Goal: Task Accomplishment & Management: Use online tool/utility

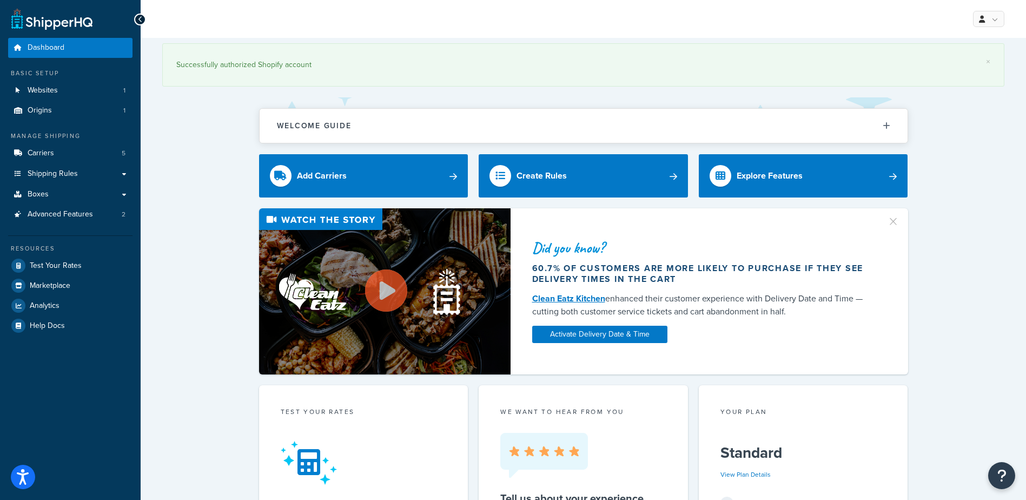
click at [194, 326] on div "Did you know? 60.7% of customers are more likely to purchase if they see delive…" at bounding box center [583, 291] width 842 height 166
click at [67, 188] on link "Boxes" at bounding box center [70, 194] width 124 height 20
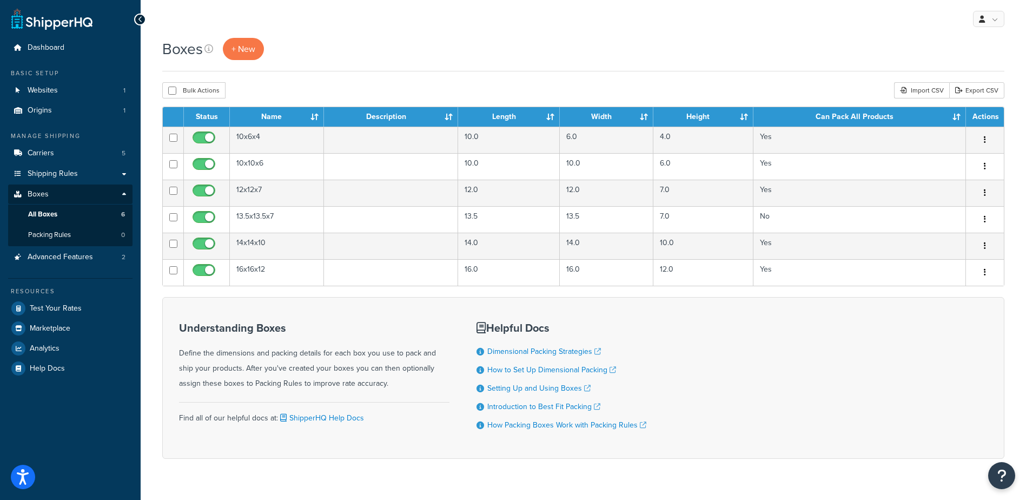
click at [709, 330] on div "Understanding Boxes Define the dimensions and packing details for each box you …" at bounding box center [583, 378] width 842 height 162
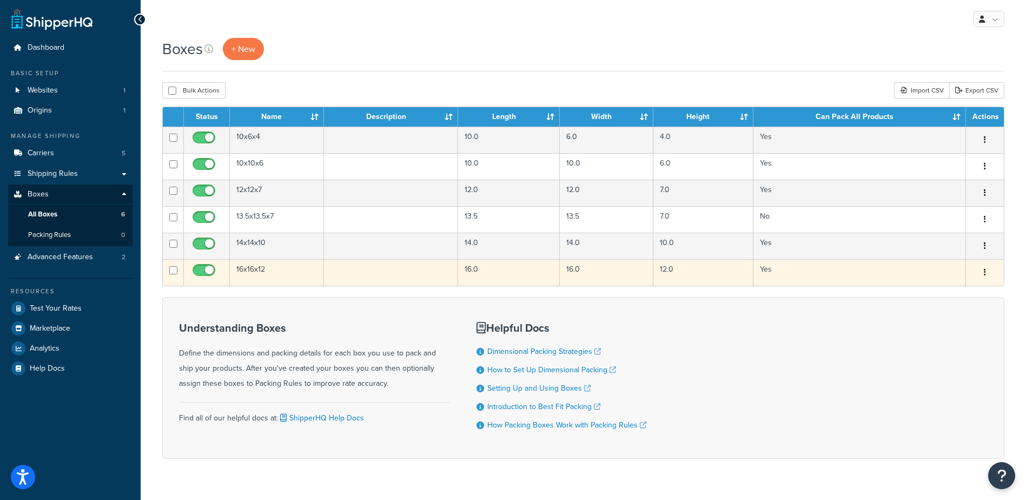
click at [257, 273] on td "16x16x12" at bounding box center [277, 272] width 94 height 27
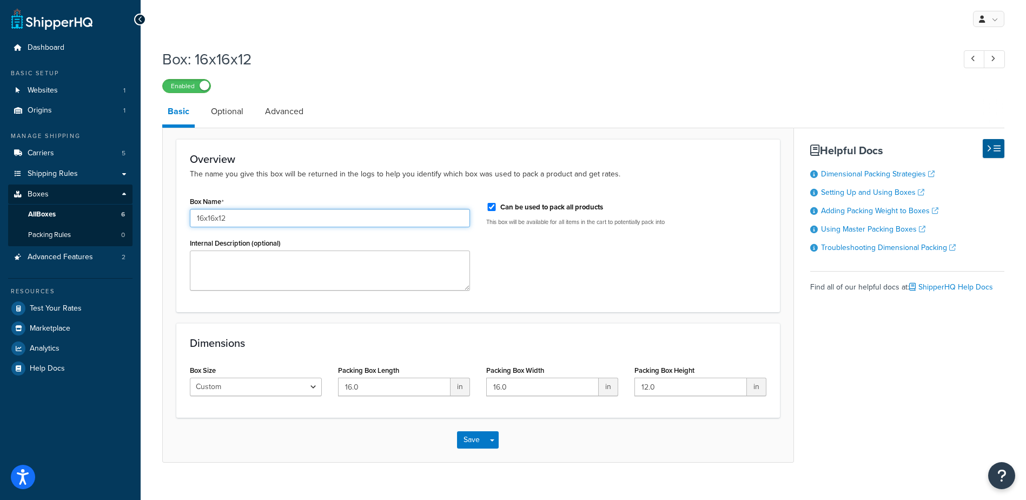
drag, startPoint x: 264, startPoint y: 221, endPoint x: 109, endPoint y: 210, distance: 156.2
click at [109, 209] on div "Dashboard Basic Setup Websites 1 Origins 1 Manage Shipping Carriers 5 Shipping …" at bounding box center [513, 258] width 1026 height 517
type input "16x13x13"
click at [597, 264] on div "Box Name 16x13x13 Internal Description (optional) Can be used to pack all produ…" at bounding box center [478, 246] width 593 height 105
drag, startPoint x: 532, startPoint y: 387, endPoint x: 484, endPoint y: 388, distance: 48.1
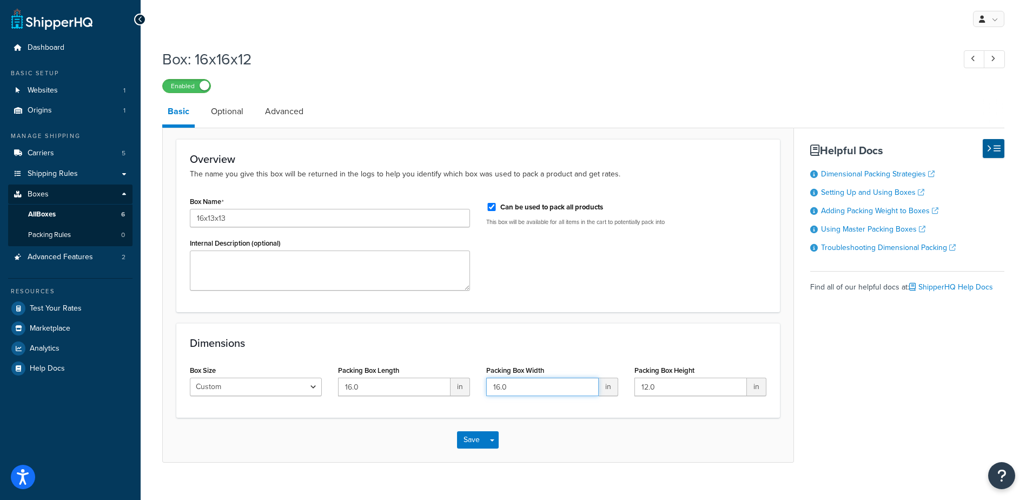
click at [484, 388] on div "Packing Box Width 16.0 in" at bounding box center [552, 383] width 148 height 42
type input "13"
drag, startPoint x: 897, startPoint y: 372, endPoint x: 837, endPoint y: 337, distance: 70.0
click at [897, 373] on div "Basic Optional Advanced Overview The name you give this box will be returned in…" at bounding box center [583, 280] width 842 height 364
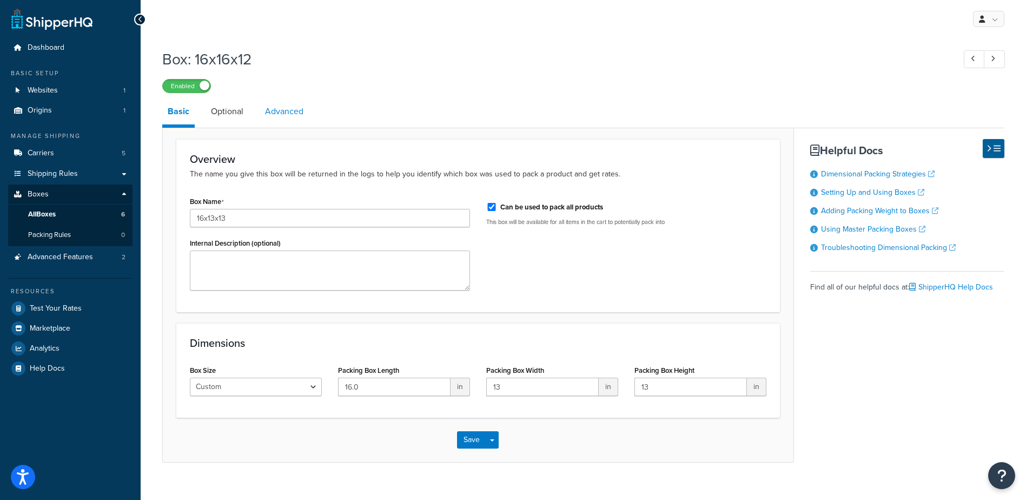
click at [281, 120] on link "Advanced" at bounding box center [284, 111] width 49 height 26
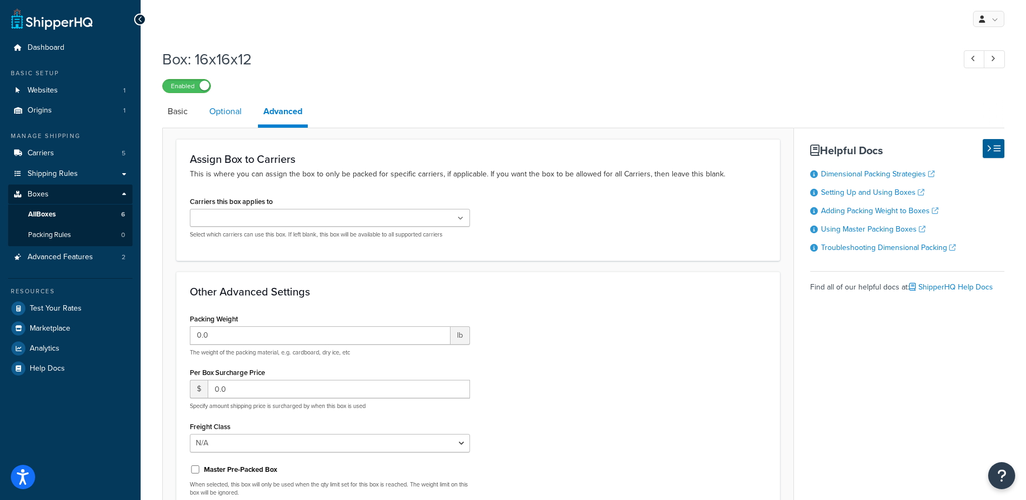
click at [233, 121] on link "Optional" at bounding box center [225, 111] width 43 height 26
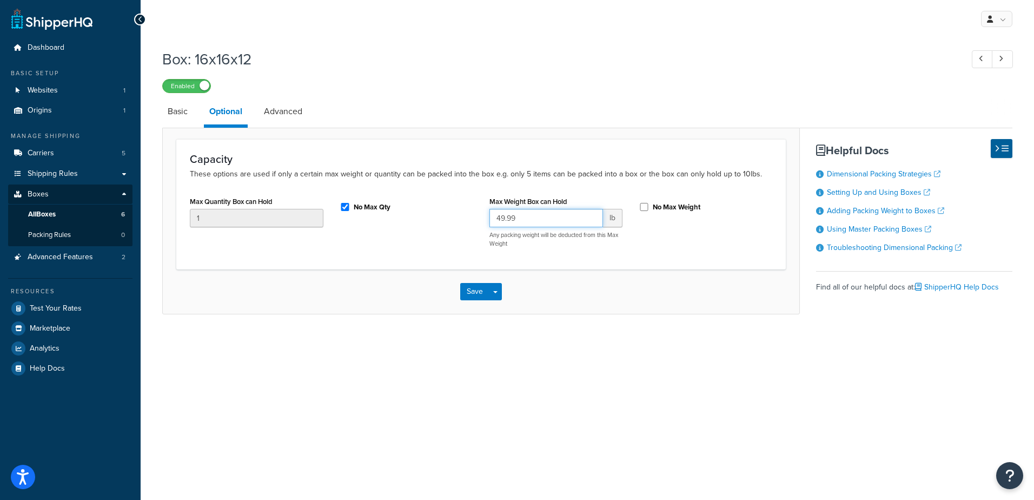
drag, startPoint x: 532, startPoint y: 211, endPoint x: 418, endPoint y: 199, distance: 114.8
click at [418, 198] on div "Max Quantity Box can Hold 1 No Max Qty Max Weight Box can Hold 49.99 lb Any pac…" at bounding box center [481, 225] width 599 height 62
type input "48"
click at [759, 369] on div "My Profile Billing Global Settings Contact Us Logout Box: 16x16x12 Enabled Basi…" at bounding box center [588, 250] width 894 height 500
click at [468, 294] on button "Save" at bounding box center [474, 291] width 29 height 17
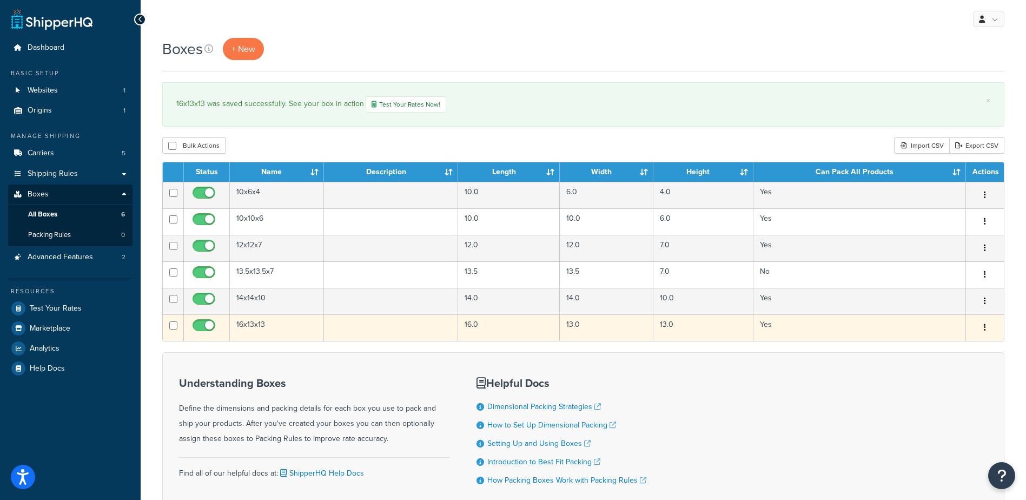
click at [397, 334] on td at bounding box center [391, 327] width 135 height 27
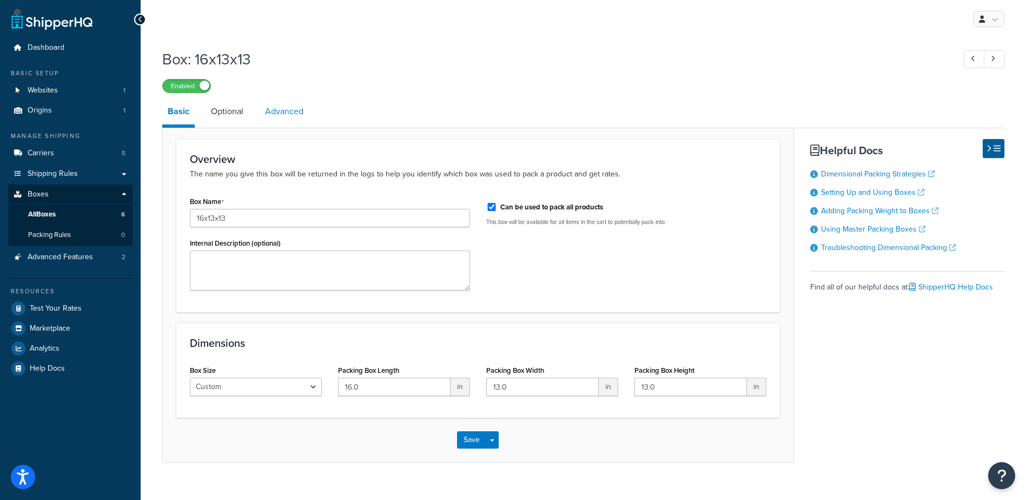
click at [278, 113] on link "Advanced" at bounding box center [284, 111] width 49 height 26
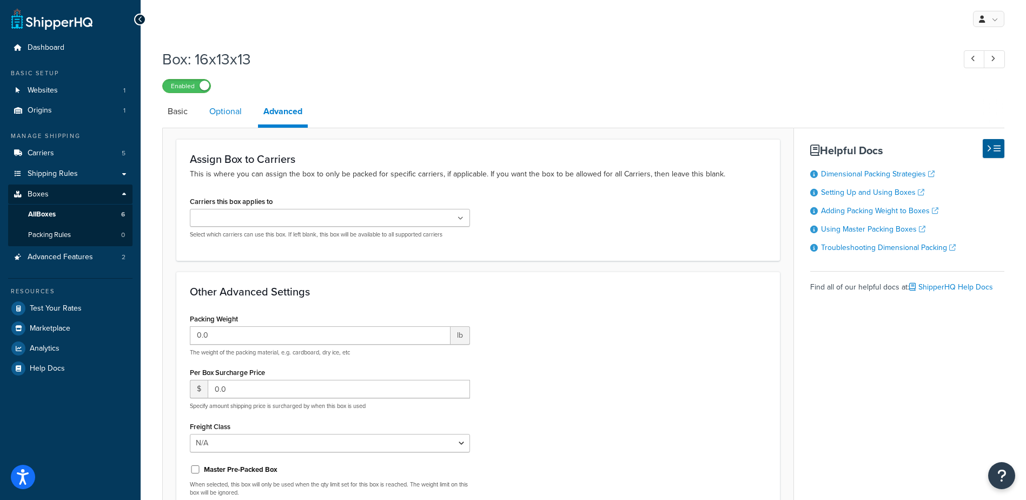
click at [234, 120] on link "Optional" at bounding box center [225, 111] width 43 height 26
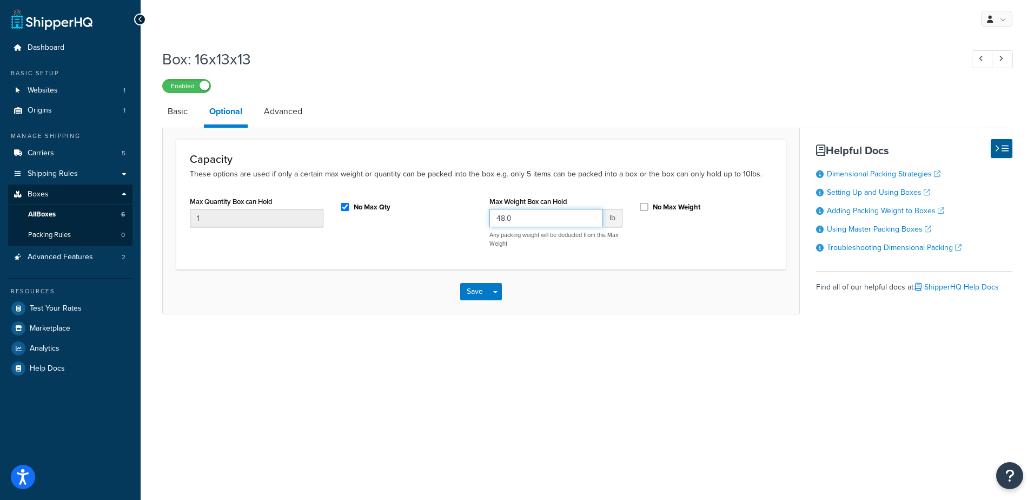
click at [528, 218] on input "48.0" at bounding box center [547, 218] width 114 height 18
type input "48.1"
click at [468, 288] on button "Save" at bounding box center [474, 291] width 29 height 17
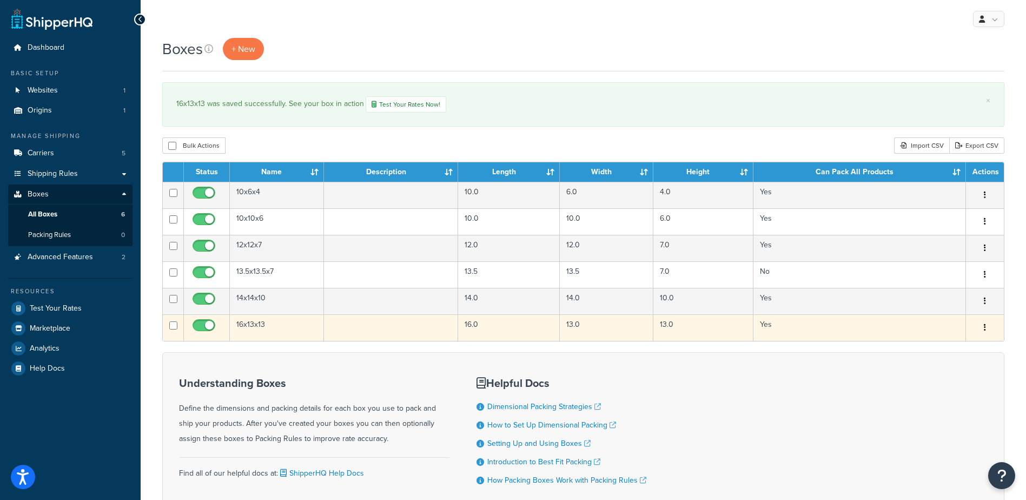
click at [279, 332] on td "16x13x13" at bounding box center [277, 327] width 94 height 27
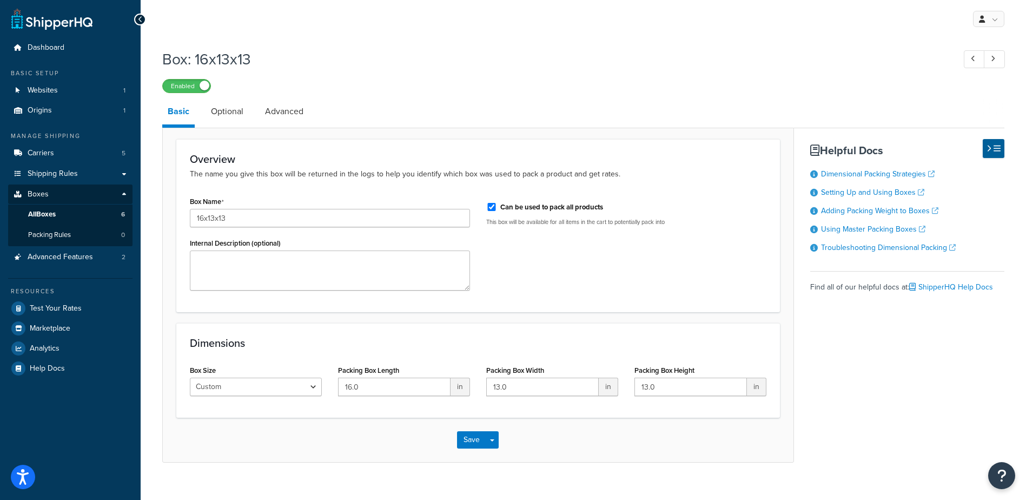
click at [137, 21] on div at bounding box center [140, 20] width 12 height 12
click at [140, 20] on icon at bounding box center [140, 20] width 5 height 8
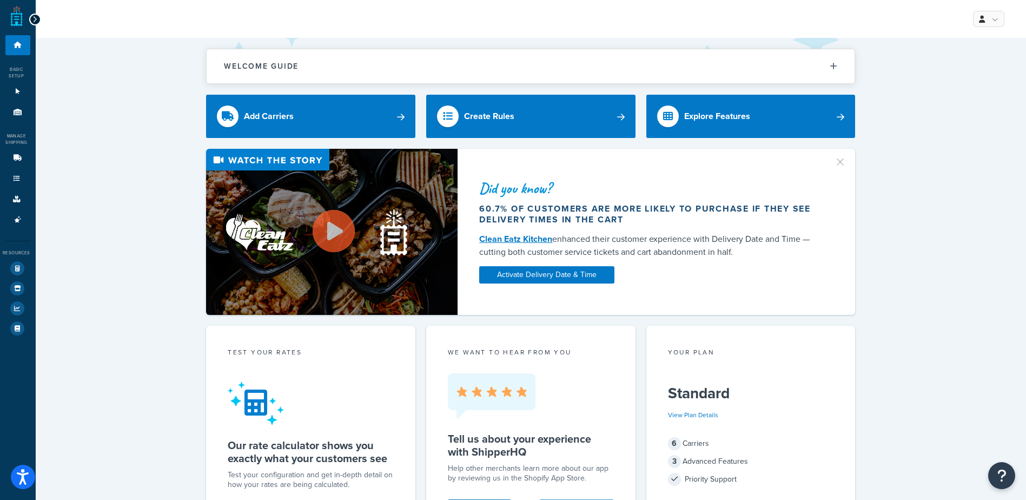
click at [39, 18] on div at bounding box center [35, 20] width 12 height 12
click at [36, 19] on icon at bounding box center [34, 20] width 5 height 8
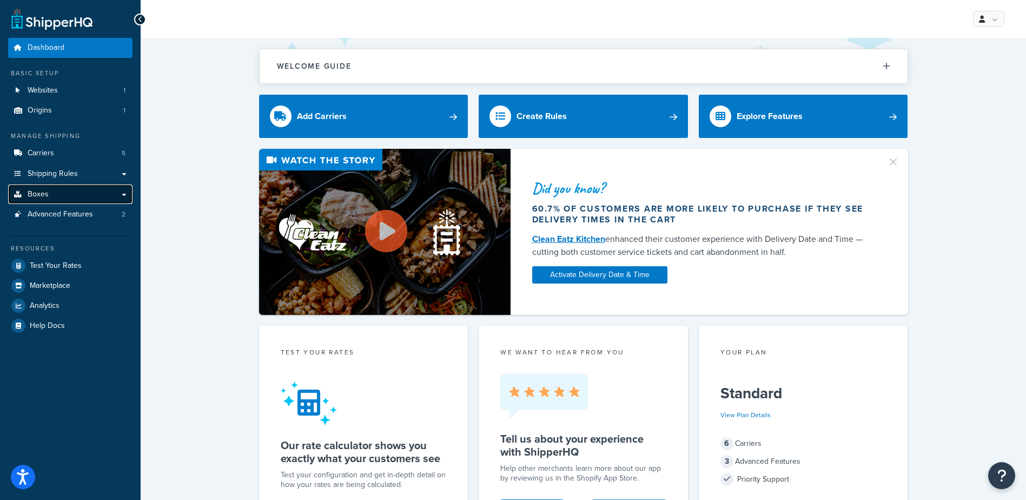
click at [66, 189] on link "Boxes" at bounding box center [70, 194] width 124 height 20
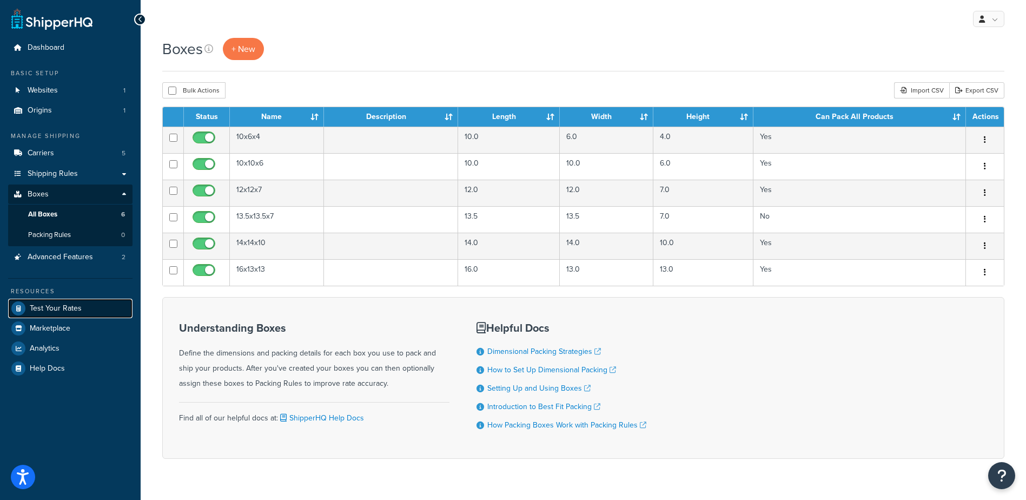
click at [51, 311] on span "Test Your Rates" at bounding box center [56, 308] width 52 height 9
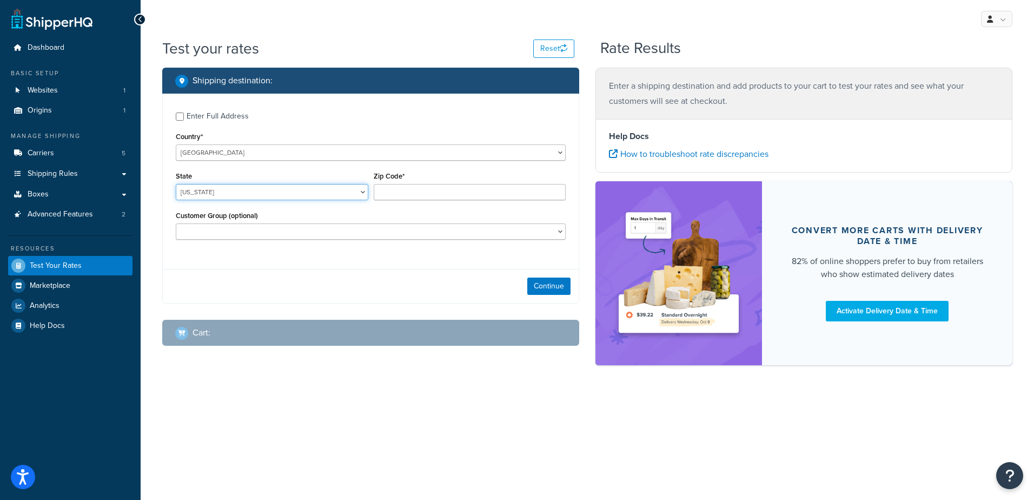
drag, startPoint x: 223, startPoint y: 188, endPoint x: 217, endPoint y: 189, distance: 5.6
click at [217, 189] on select "[US_STATE] [US_STATE] [US_STATE] [US_STATE] [US_STATE] Armed Forces Americas Ar…" at bounding box center [272, 192] width 193 height 16
select select "CA"
click at [176, 184] on select "[US_STATE] [US_STATE] [US_STATE] [US_STATE] [US_STATE] Armed Forces Americas Ar…" at bounding box center [272, 192] width 193 height 16
type input "90704"
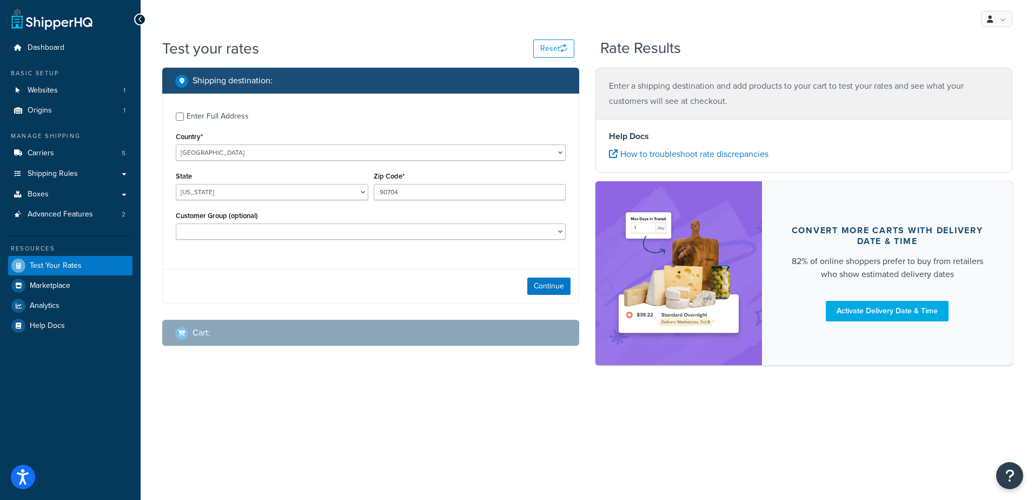
click at [301, 253] on div "Enter Full Address Country* United States United Kingdom Afghanistan Åland Isla…" at bounding box center [371, 177] width 416 height 167
click at [553, 277] on button "Continue" at bounding box center [548, 285] width 43 height 17
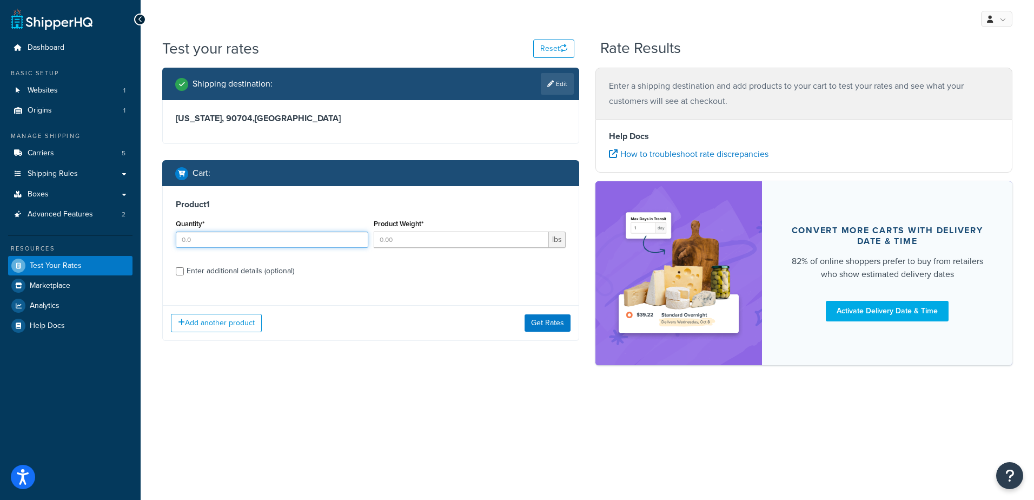
click at [208, 236] on input "Quantity*" at bounding box center [272, 240] width 193 height 16
type input "100"
type input "1.84"
click at [535, 323] on button "Get Rates" at bounding box center [548, 322] width 46 height 17
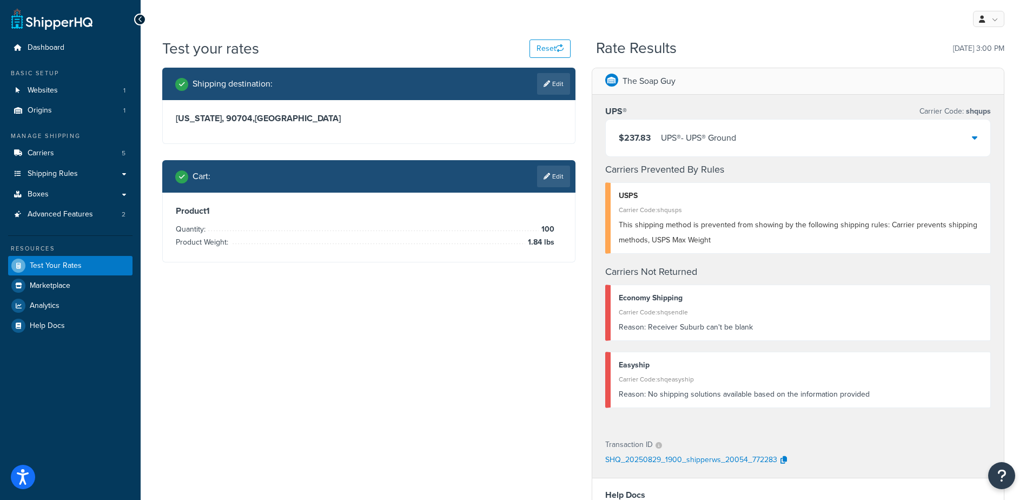
click at [760, 134] on div "$237.83 UPS® - UPS® Ground" at bounding box center [798, 138] width 385 height 37
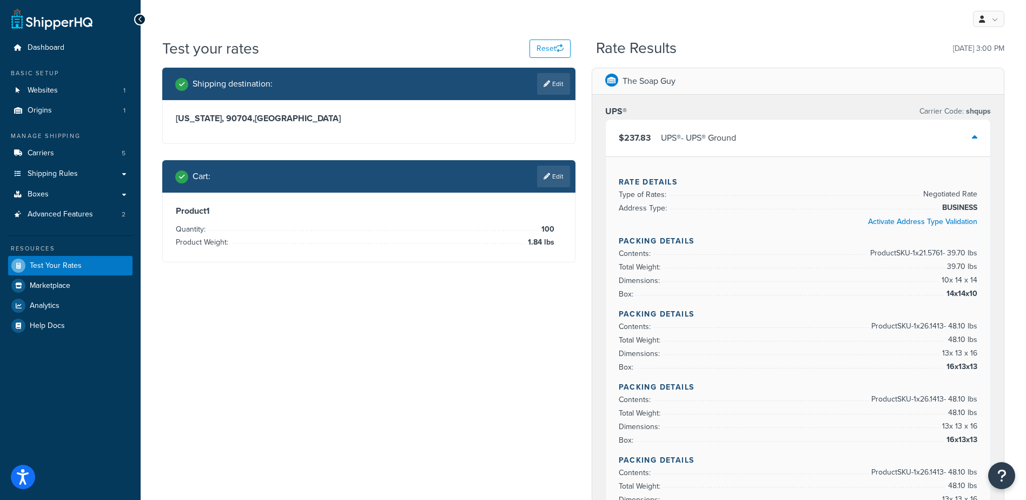
click at [552, 85] on link "Edit" at bounding box center [553, 84] width 33 height 22
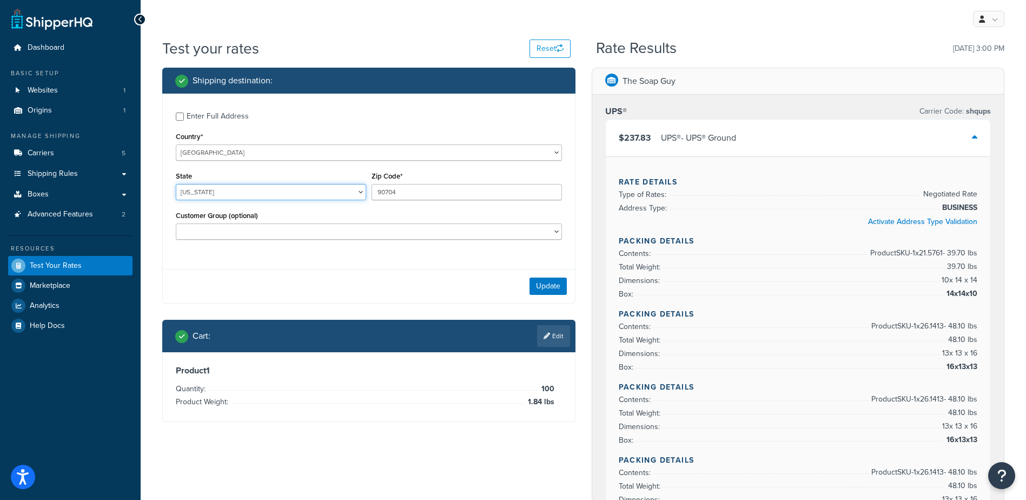
click at [252, 190] on select "[US_STATE] [US_STATE] [US_STATE] [US_STATE] [US_STATE] Armed Forces Americas Ar…" at bounding box center [271, 192] width 190 height 16
select select "IN"
click at [176, 184] on select "[US_STATE] [US_STATE] [US_STATE] [US_STATE] [US_STATE] Armed Forces Americas Ar…" at bounding box center [271, 192] width 190 height 16
type input "47201"
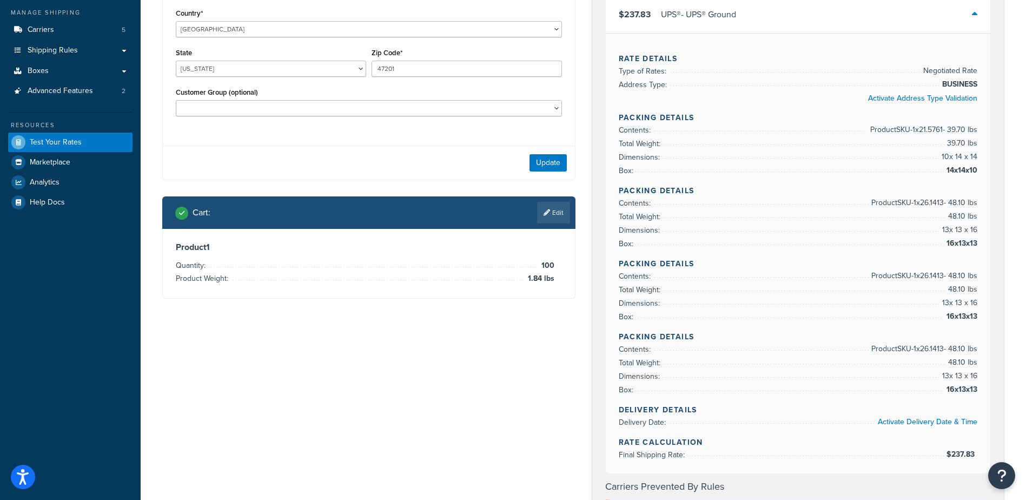
scroll to position [108, 0]
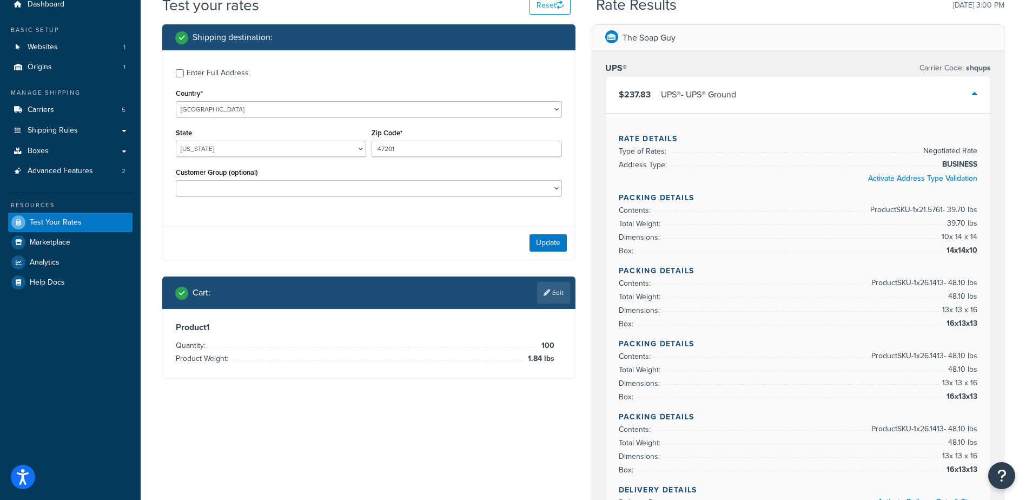
scroll to position [0, 0]
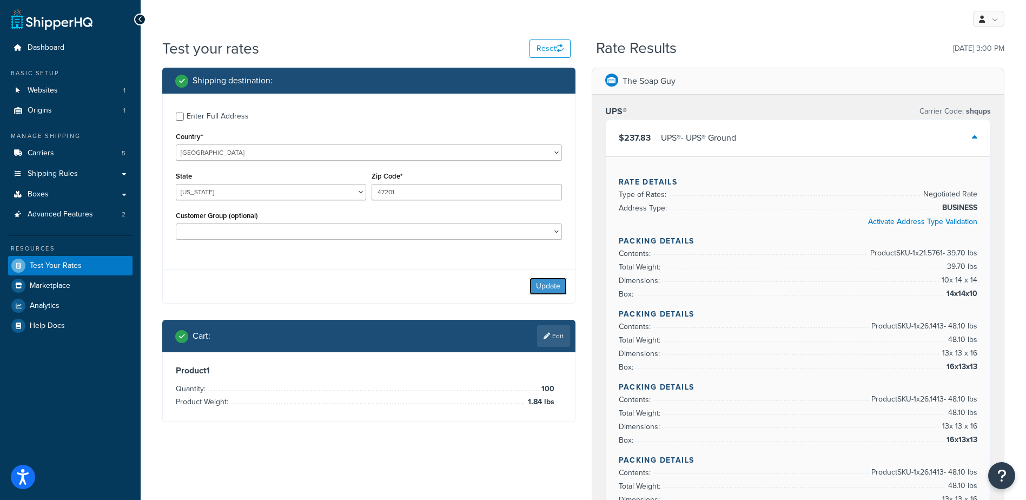
click at [555, 285] on button "Update" at bounding box center [548, 285] width 37 height 17
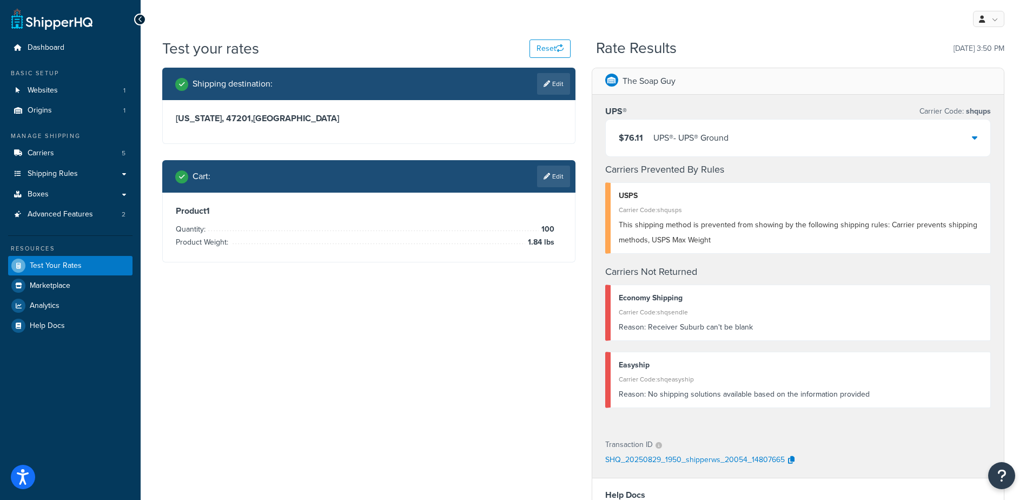
click at [544, 182] on link "Edit" at bounding box center [553, 177] width 33 height 22
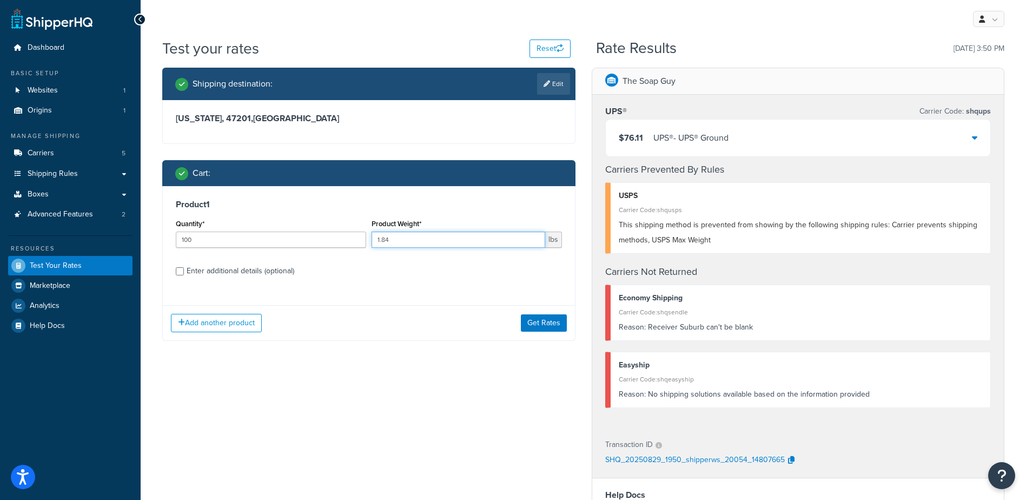
drag, startPoint x: 377, startPoint y: 229, endPoint x: 279, endPoint y: 216, distance: 99.4
click at [281, 214] on div "Product 1 Quantity* 100 Product Weight* 1.84 lbs Enter additional details (opti…" at bounding box center [369, 241] width 412 height 111
type input "4.06"
click at [545, 315] on button "Get Rates" at bounding box center [544, 322] width 46 height 17
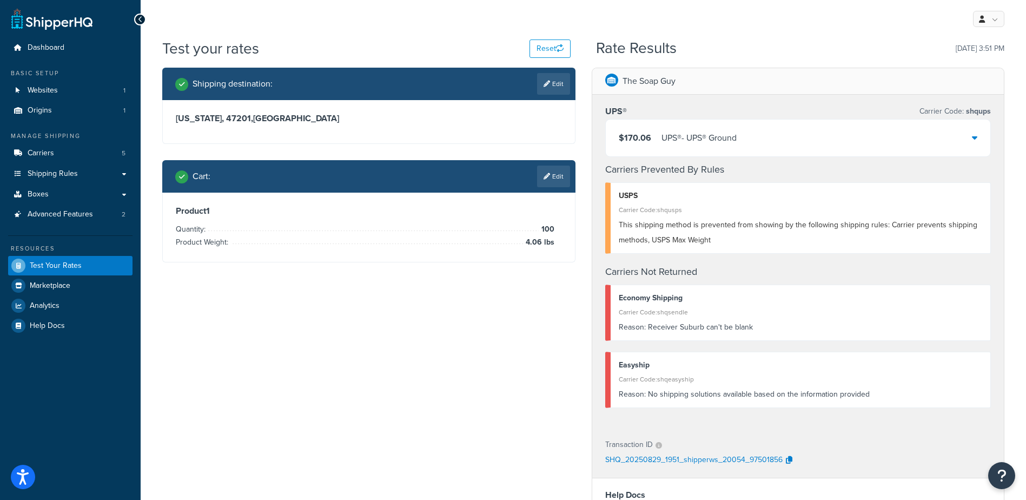
click at [773, 141] on div "$170.06 UPS® - UPS® Ground" at bounding box center [798, 138] width 385 height 37
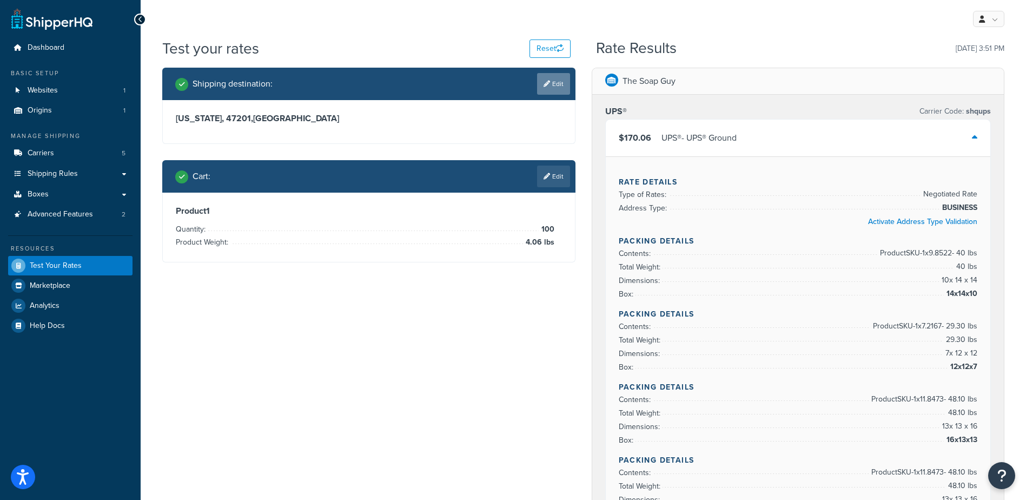
click at [565, 87] on link "Edit" at bounding box center [553, 84] width 33 height 22
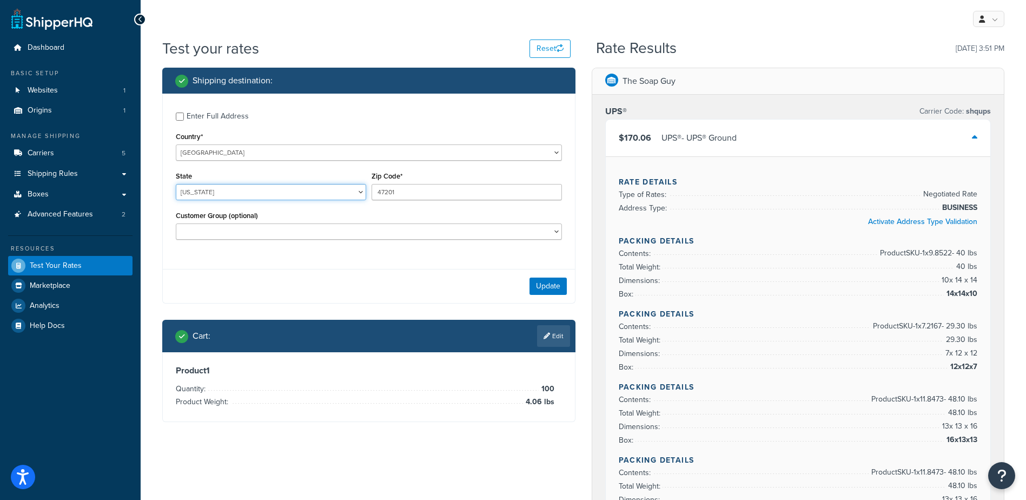
click at [226, 191] on select "[US_STATE] [US_STATE] [US_STATE] [US_STATE] [US_STATE] Armed Forces Americas Ar…" at bounding box center [271, 192] width 190 height 16
select select "FL"
click at [176, 184] on select "[US_STATE] [US_STATE] [US_STATE] [US_STATE] [US_STATE] Armed Forces Americas Ar…" at bounding box center [271, 192] width 190 height 16
type input "33313"
click at [549, 290] on button "Update" at bounding box center [548, 285] width 37 height 17
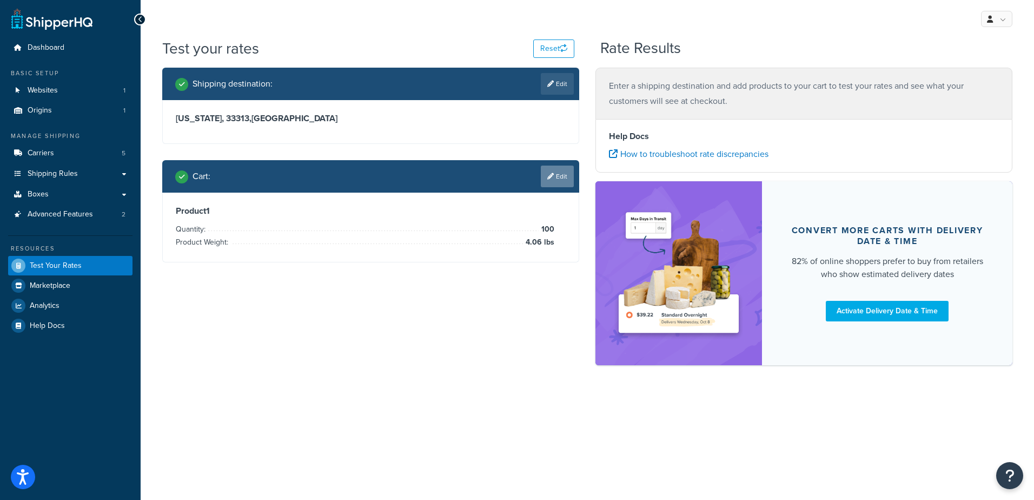
click at [550, 187] on link "Edit" at bounding box center [557, 177] width 33 height 22
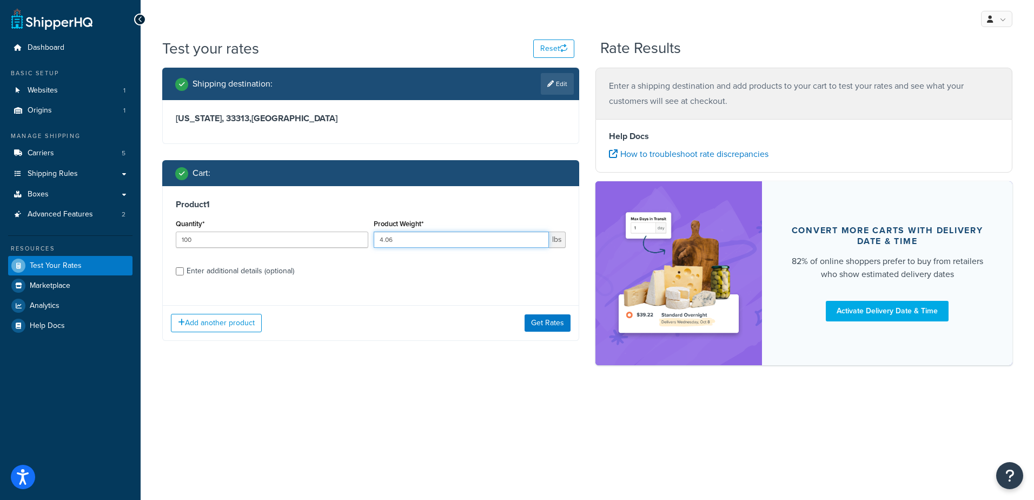
drag, startPoint x: 439, startPoint y: 234, endPoint x: 268, endPoint y: 220, distance: 171.5
click at [269, 220] on div "Quantity* 100 Product Weight* 4.06 lbs" at bounding box center [370, 235] width 395 height 39
type input "3.14"
click at [538, 323] on button "Get Rates" at bounding box center [548, 322] width 46 height 17
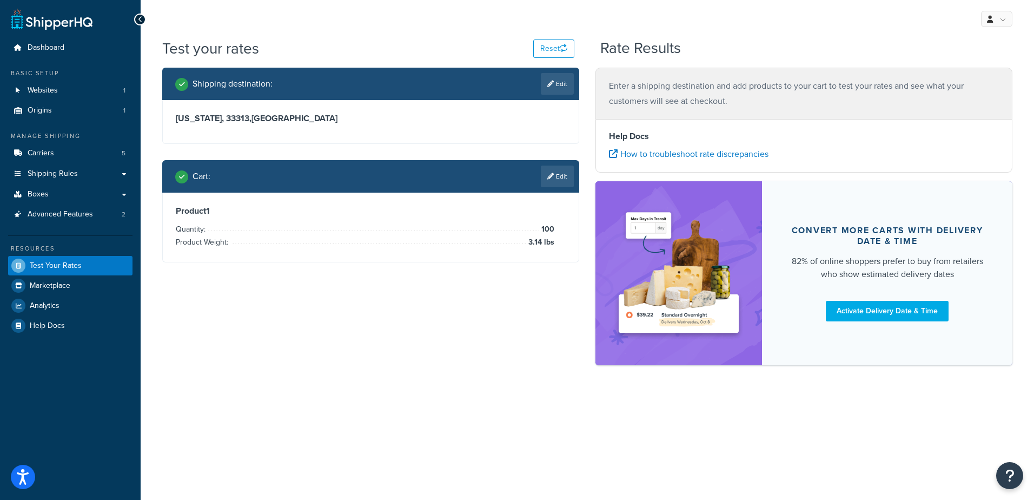
click at [481, 302] on div "Shipping destination : Edit Florida, 33313 , United States Cart : Edit Product …" at bounding box center [587, 222] width 867 height 308
click at [556, 180] on link "Edit" at bounding box center [557, 177] width 33 height 22
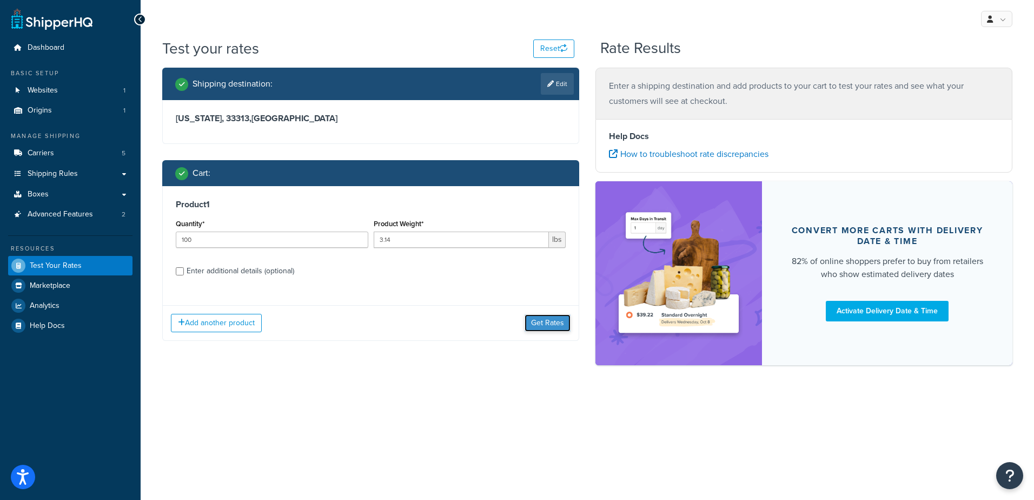
click at [545, 328] on button "Get Rates" at bounding box center [548, 322] width 46 height 17
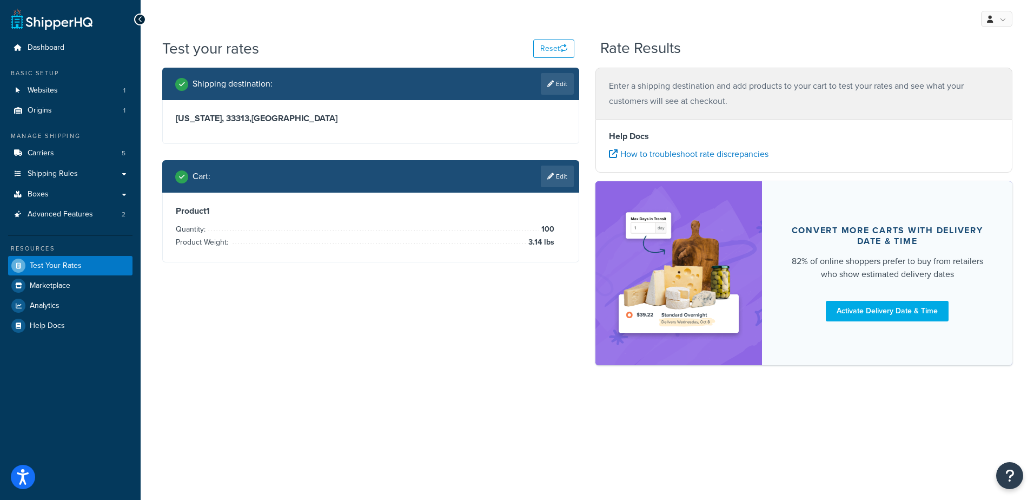
click at [558, 81] on link "Edit" at bounding box center [557, 84] width 33 height 22
select select "FL"
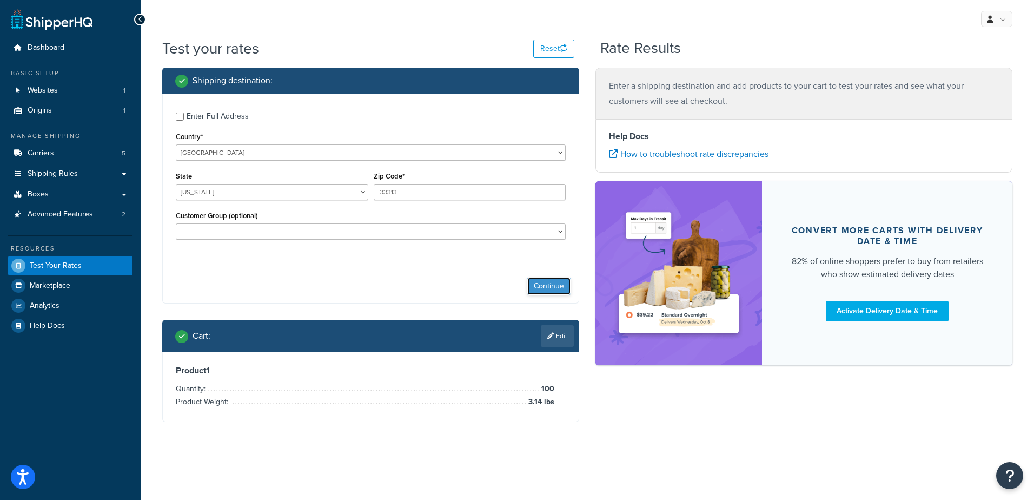
click at [556, 286] on button "Continue" at bounding box center [548, 285] width 43 height 17
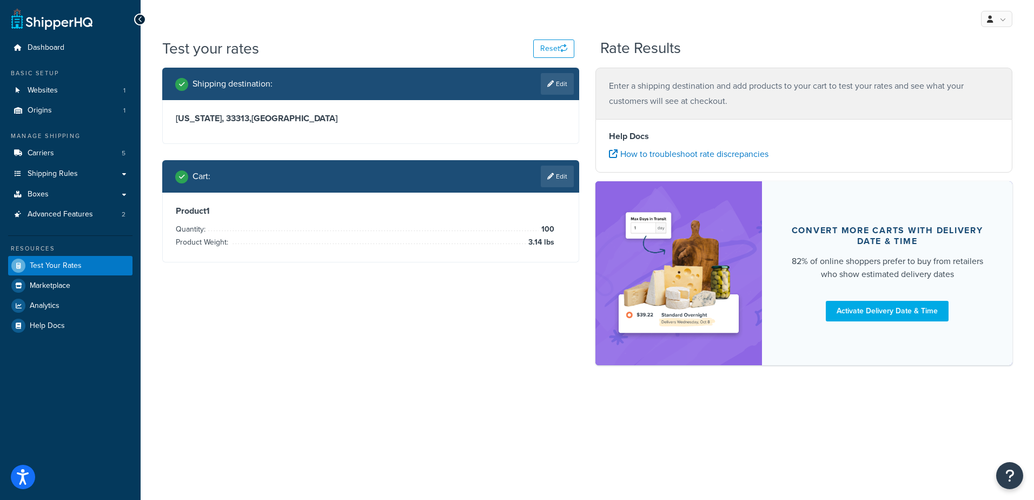
click at [556, 287] on div "Shipping destination : Edit Florida, 33313 , United States Cart : Edit Product …" at bounding box center [587, 222] width 867 height 308
click at [81, 264] on link "Test Your Rates" at bounding box center [70, 265] width 124 height 19
click at [698, 85] on p "Enter a shipping destination and add products to your cart to test your rates a…" at bounding box center [804, 93] width 390 height 30
click at [698, 84] on p "Enter a shipping destination and add products to your cart to test your rates a…" at bounding box center [804, 93] width 390 height 30
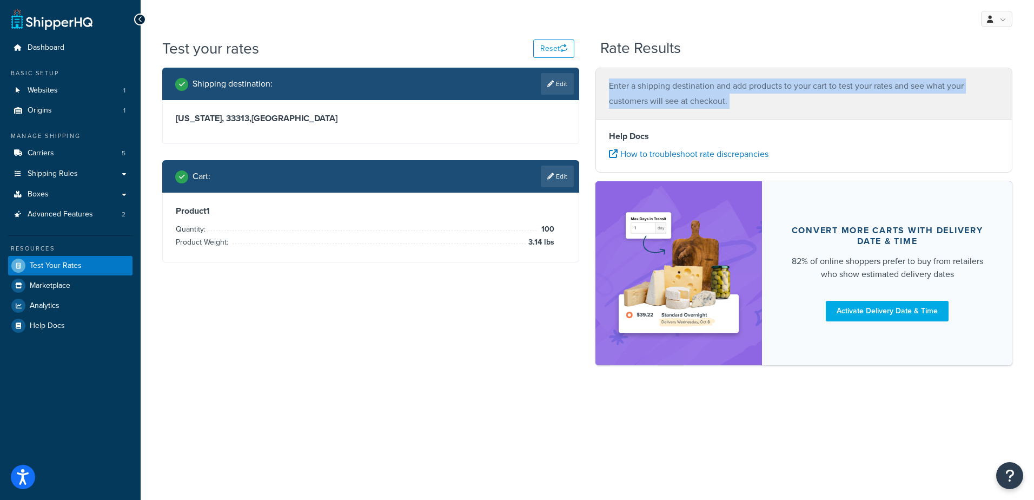
click at [698, 84] on p "Enter a shipping destination and add products to your cart to test your rates a…" at bounding box center [804, 93] width 390 height 30
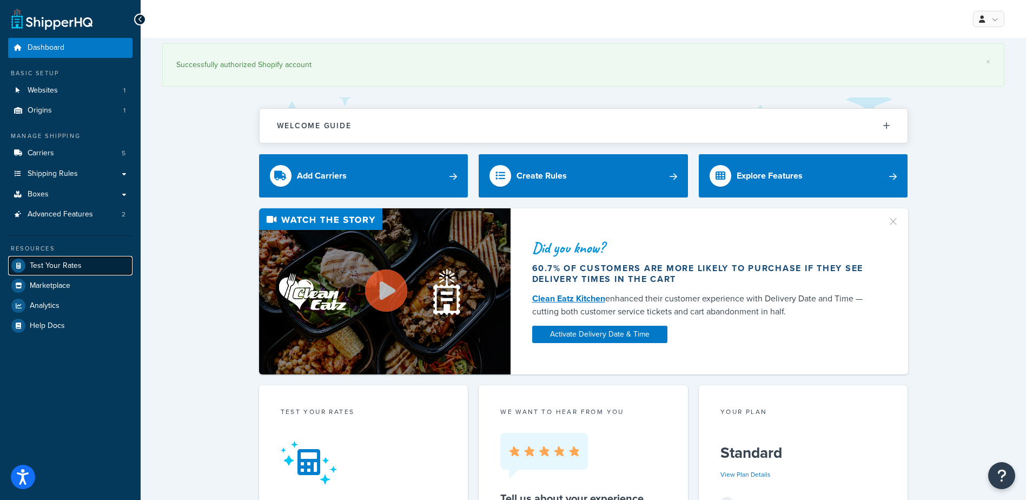
click at [59, 267] on span "Test Your Rates" at bounding box center [56, 265] width 52 height 9
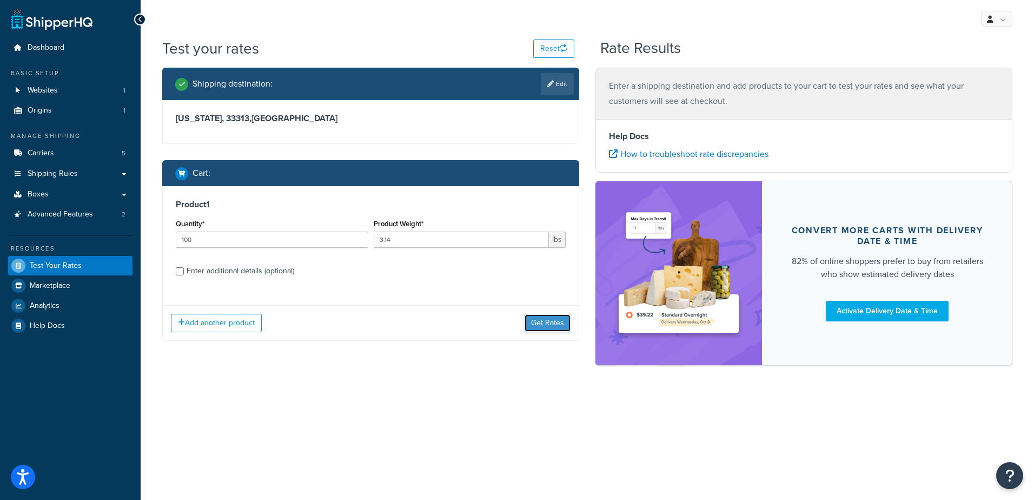
click at [551, 322] on button "Get Rates" at bounding box center [548, 322] width 46 height 17
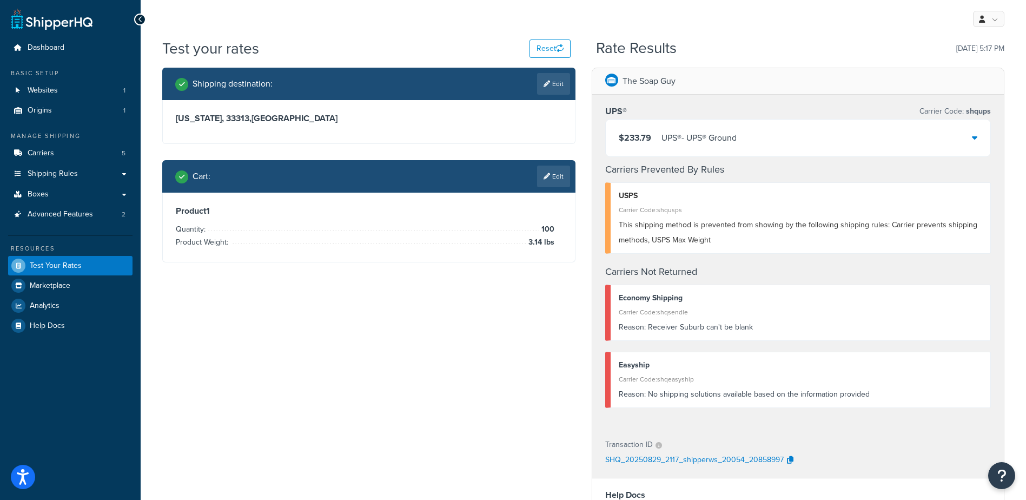
click at [783, 136] on div "$233.79 UPS® - UPS® Ground" at bounding box center [798, 138] width 385 height 37
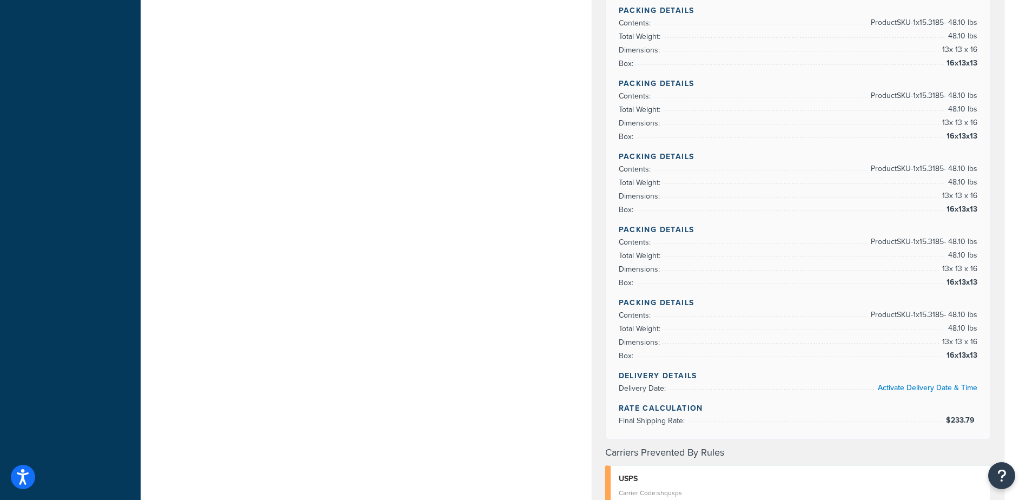
scroll to position [379, 0]
click at [945, 333] on span "13 x 13 x 16" at bounding box center [959, 339] width 38 height 13
drag, startPoint x: 954, startPoint y: 256, endPoint x: 948, endPoint y: 216, distance: 41.0
click at [954, 260] on span "13 x 13 x 16" at bounding box center [959, 266] width 38 height 13
click at [948, 222] on h4 "Packing Details" at bounding box center [798, 227] width 359 height 11
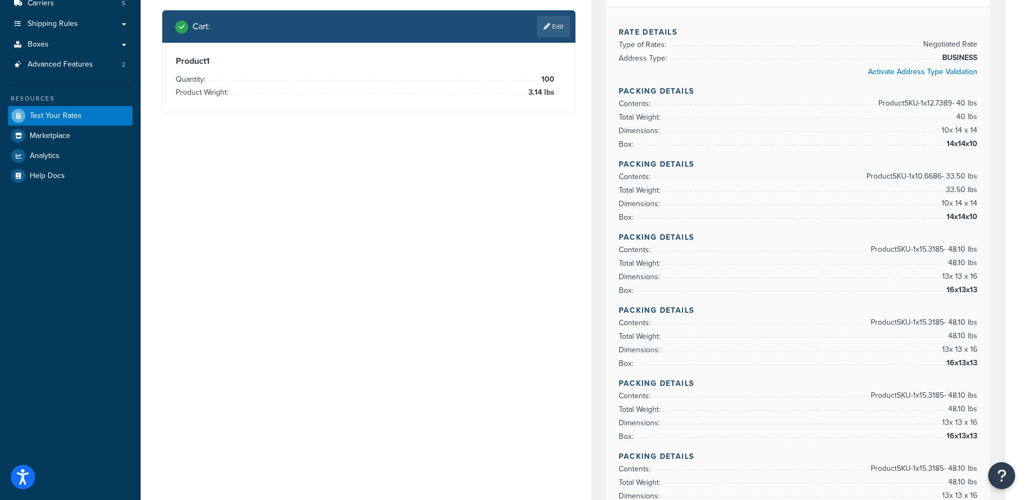
scroll to position [0, 0]
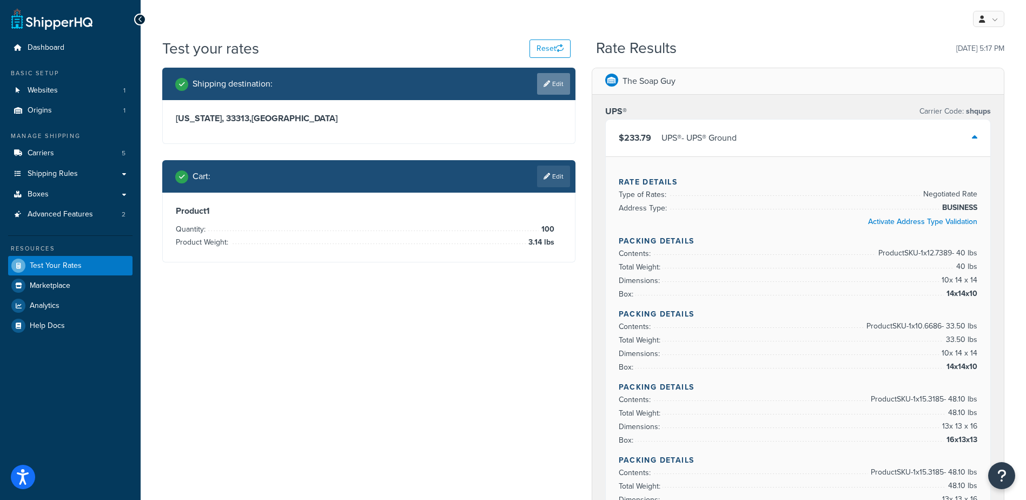
click at [559, 80] on link "Edit" at bounding box center [553, 84] width 33 height 22
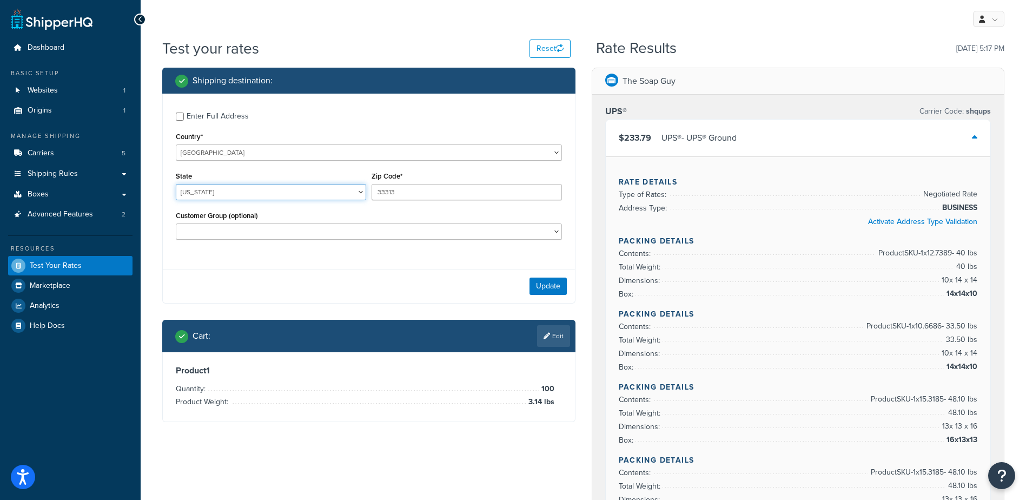
click at [324, 191] on select "[US_STATE] [US_STATE] [US_STATE] [US_STATE] [US_STATE] Armed Forces Americas Ar…" at bounding box center [271, 192] width 190 height 16
select select "MN"
click at [176, 184] on select "[US_STATE] [US_STATE] [US_STATE] [US_STATE] [US_STATE] Armed Forces Americas Ar…" at bounding box center [271, 192] width 190 height 16
type input "55943"
click at [553, 288] on button "Update" at bounding box center [548, 285] width 37 height 17
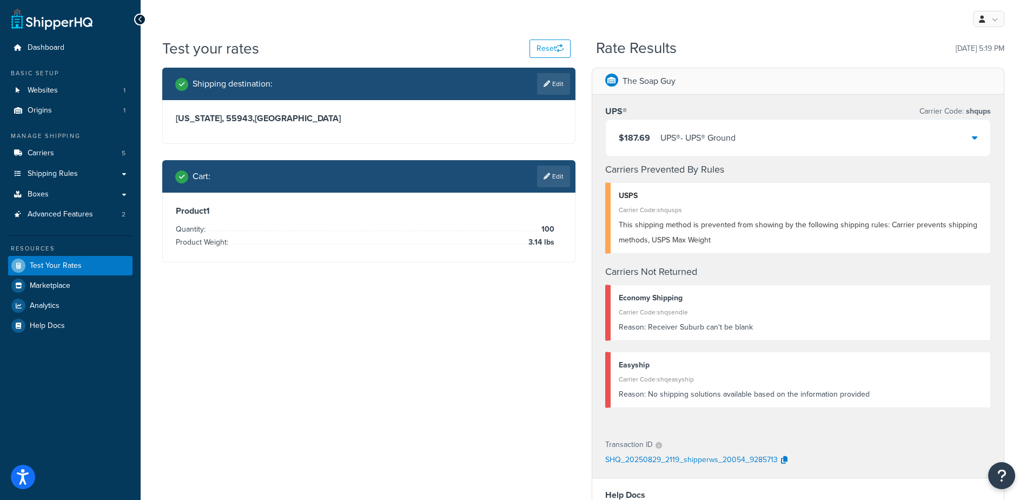
click at [557, 174] on link "Edit" at bounding box center [553, 177] width 33 height 22
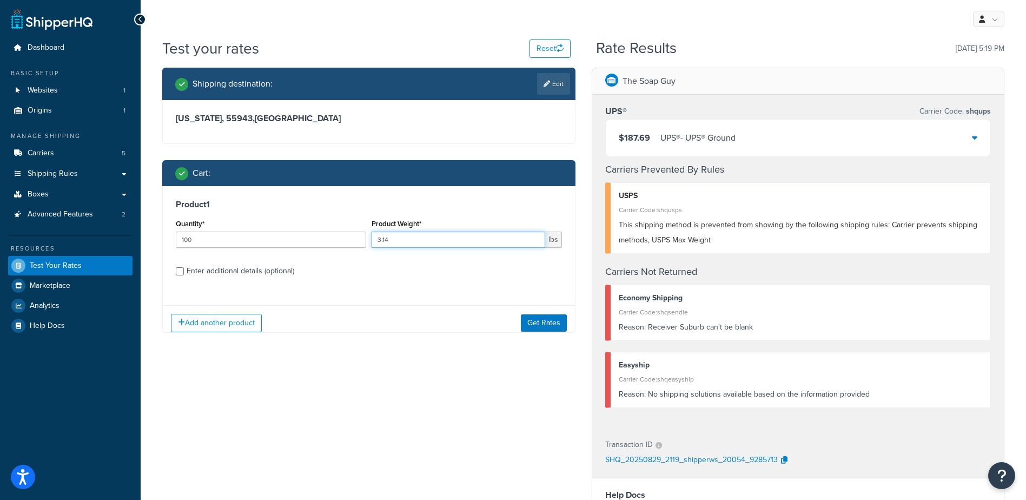
drag, startPoint x: 446, startPoint y: 237, endPoint x: 201, endPoint y: 225, distance: 245.3
click at [201, 225] on div "Quantity* 100 Product Weight* 3.14 lbs" at bounding box center [369, 235] width 392 height 39
type input "1.36"
click at [545, 321] on button "Get Rates" at bounding box center [544, 322] width 46 height 17
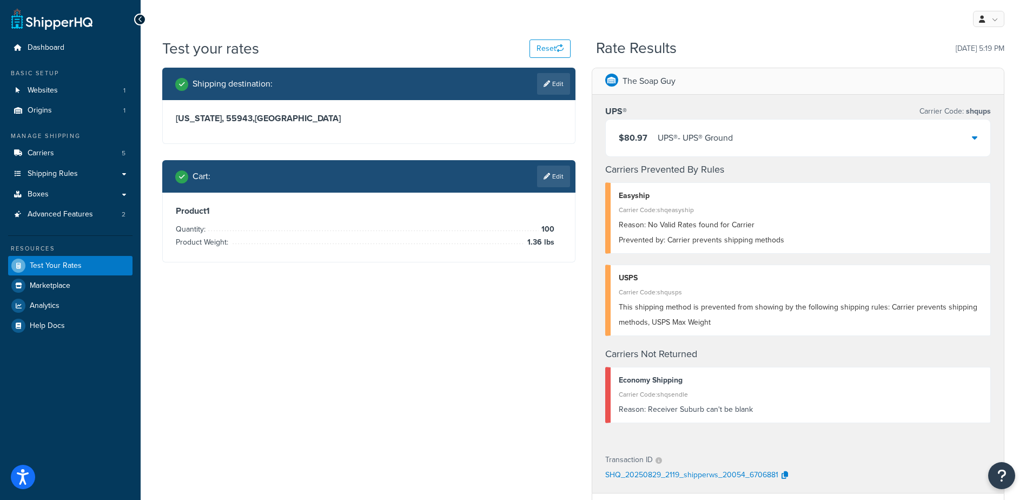
click at [769, 142] on div "$80.97 UPS® - UPS® Ground" at bounding box center [798, 138] width 385 height 37
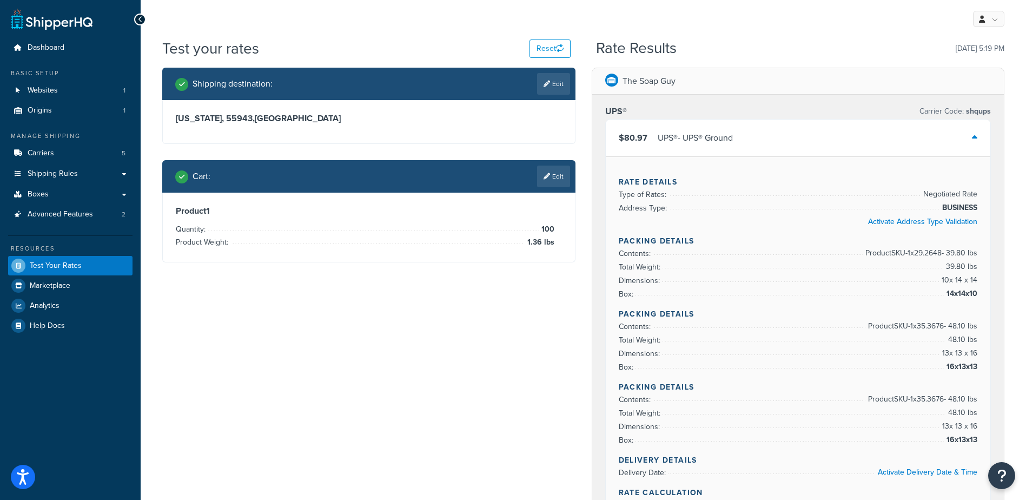
click at [551, 80] on link "Edit" at bounding box center [553, 84] width 33 height 22
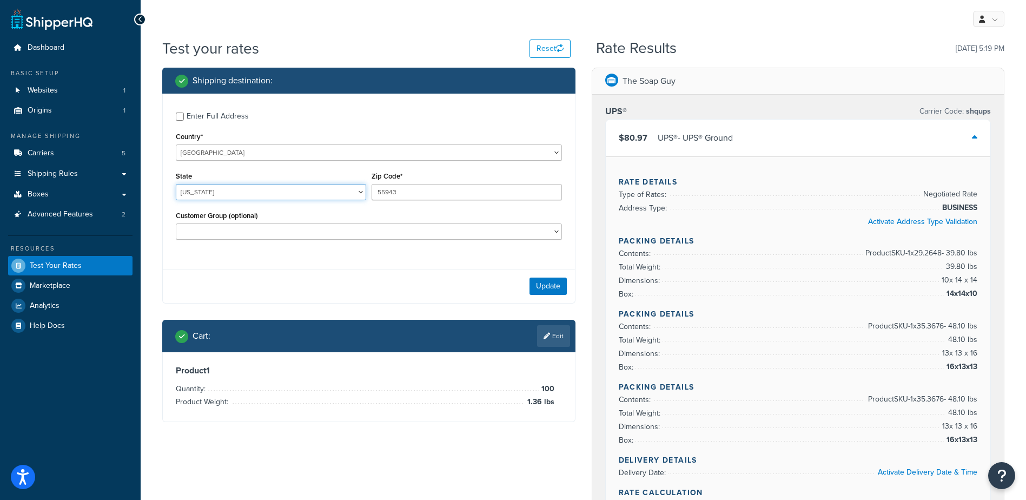
click at [211, 198] on select "[US_STATE] [US_STATE] [US_STATE] [US_STATE] [US_STATE] Armed Forces Americas Ar…" at bounding box center [271, 192] width 190 height 16
select select "FL"
click at [176, 184] on select "[US_STATE] [US_STATE] [US_STATE] [US_STATE] [US_STATE] Armed Forces Americas Ar…" at bounding box center [271, 192] width 190 height 16
type input "32735"
click at [550, 286] on button "Update" at bounding box center [548, 285] width 37 height 17
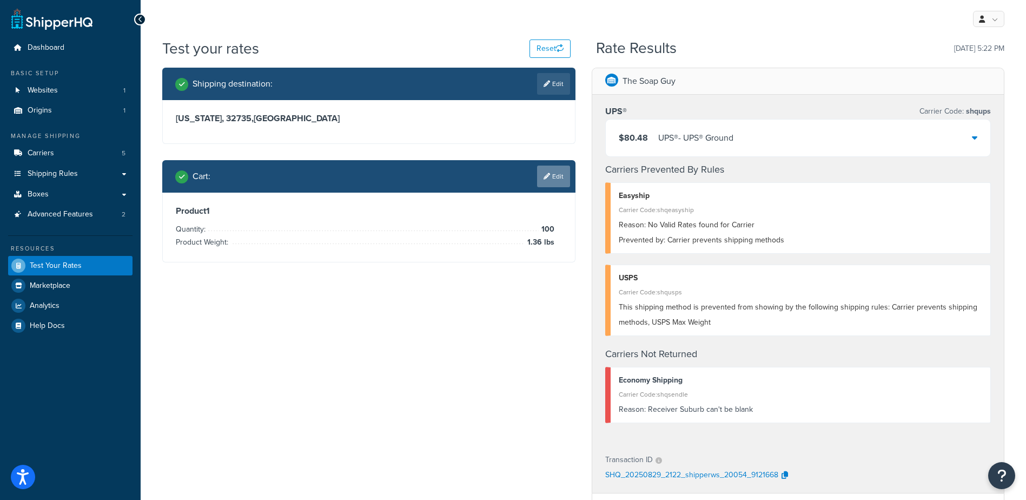
click at [556, 175] on link "Edit" at bounding box center [553, 177] width 33 height 22
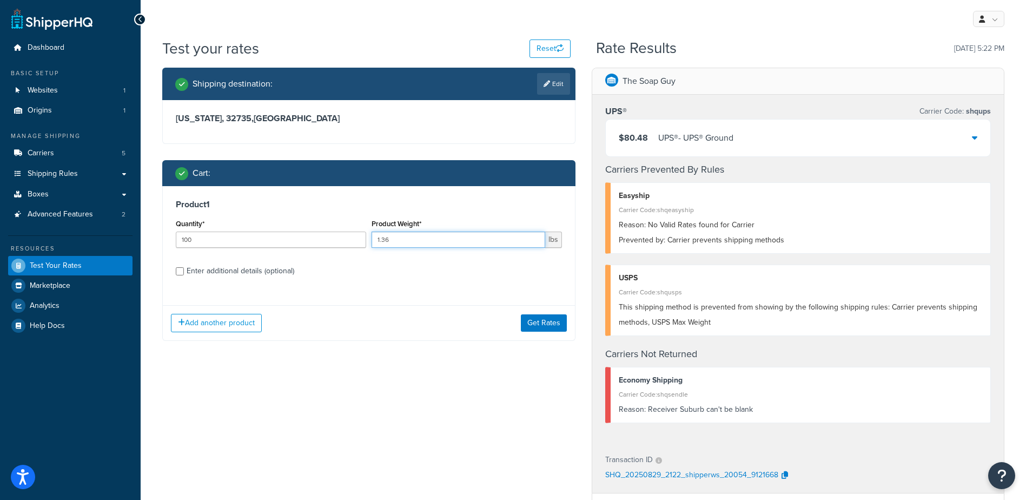
drag, startPoint x: 264, startPoint y: 233, endPoint x: 235, endPoint y: 232, distance: 28.7
click at [235, 232] on div "Quantity* 100 Product Weight* 1.36 lbs" at bounding box center [369, 235] width 392 height 39
type input ".61"
drag, startPoint x: 548, startPoint y: 320, endPoint x: 497, endPoint y: 400, distance: 94.7
click at [547, 321] on button "Get Rates" at bounding box center [544, 322] width 46 height 17
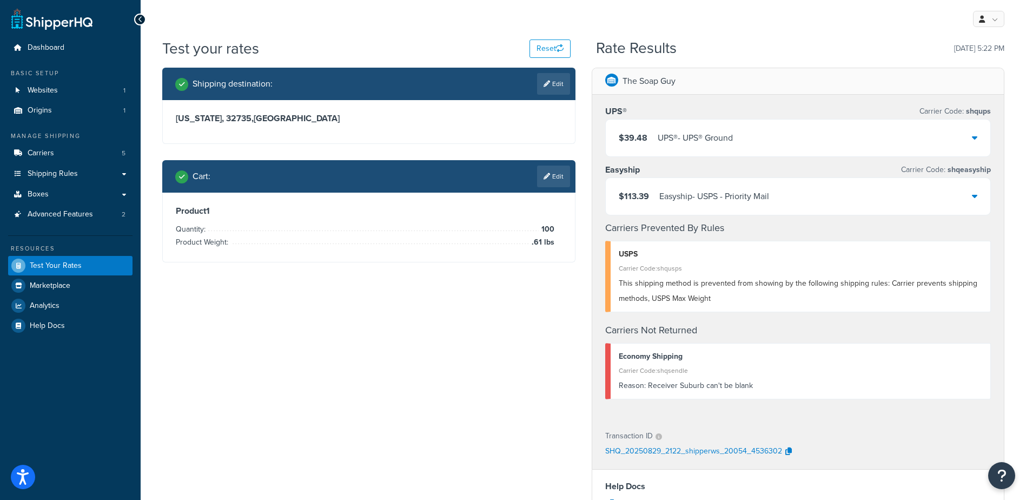
click at [837, 193] on div "$113.39 Easyship - USPS - Priority Mail" at bounding box center [798, 196] width 385 height 37
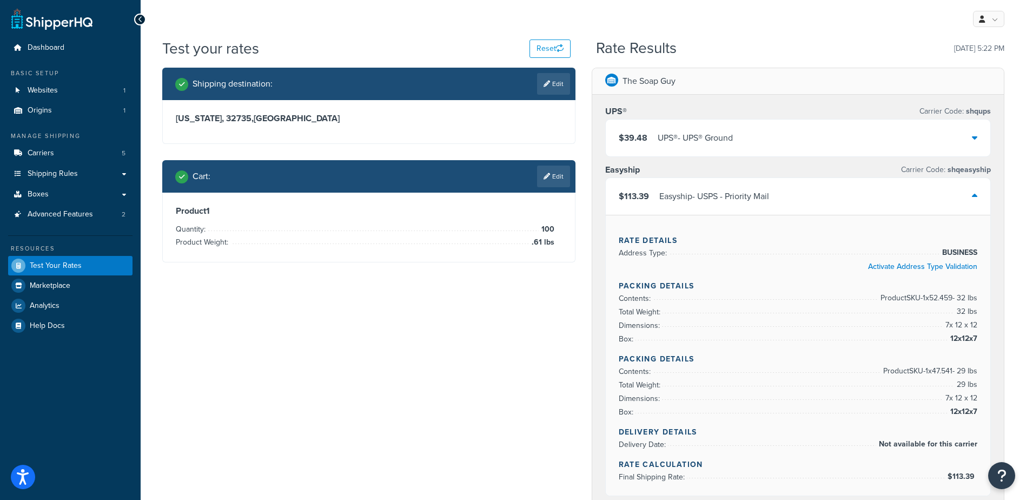
click at [837, 193] on div "$113.39 Easyship - USPS - Priority Mail" at bounding box center [798, 196] width 385 height 37
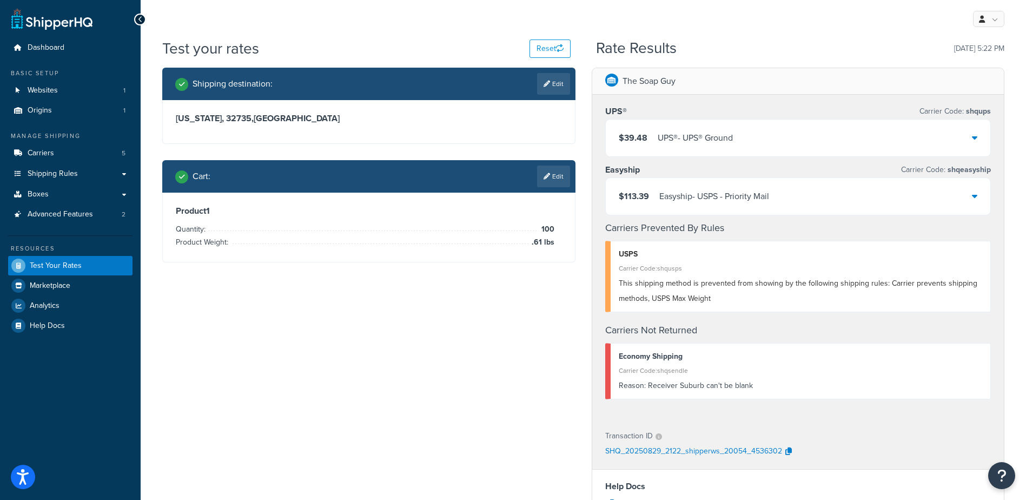
click at [754, 124] on div "$39.48 UPS® - UPS® Ground" at bounding box center [798, 138] width 385 height 37
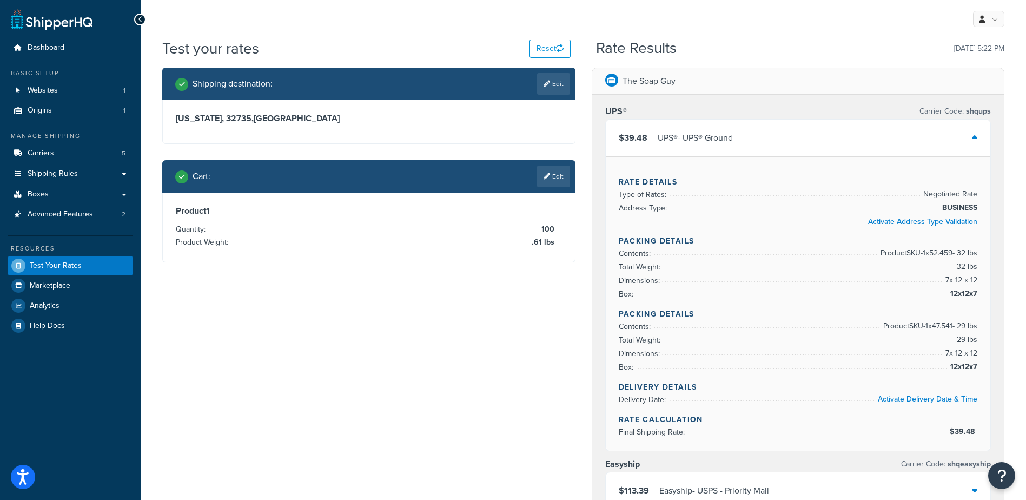
click at [754, 124] on div "$39.48 UPS® - UPS® Ground" at bounding box center [798, 138] width 385 height 37
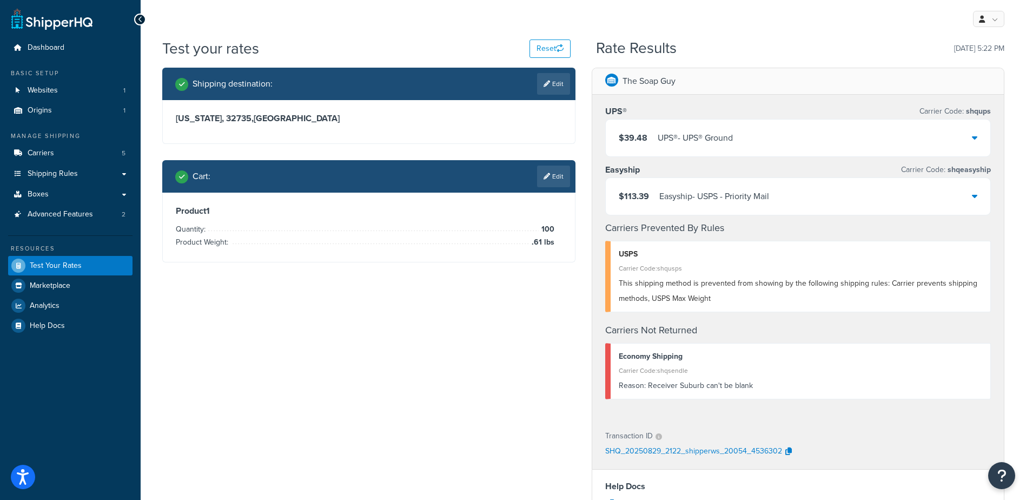
click at [784, 137] on div "$39.48 UPS® - UPS® Ground" at bounding box center [798, 138] width 385 height 37
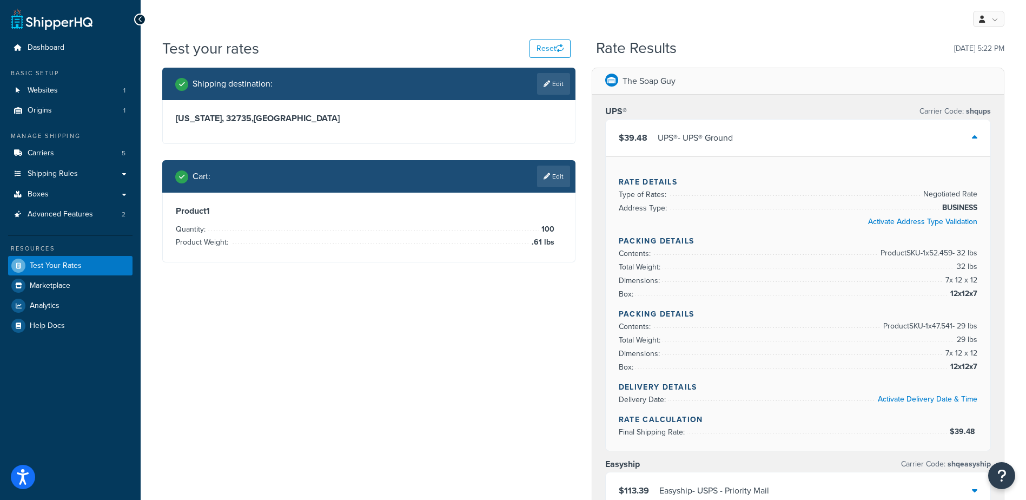
click at [784, 138] on div "$39.48 UPS® - UPS® Ground" at bounding box center [798, 138] width 385 height 37
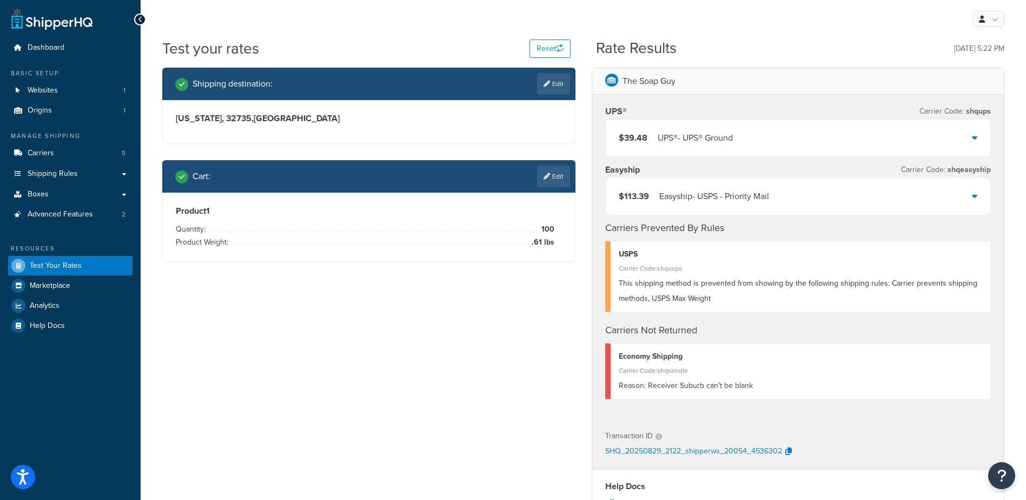
drag, startPoint x: 552, startPoint y: 85, endPoint x: 541, endPoint y: 89, distance: 11.3
click at [552, 85] on link "Edit" at bounding box center [553, 84] width 33 height 22
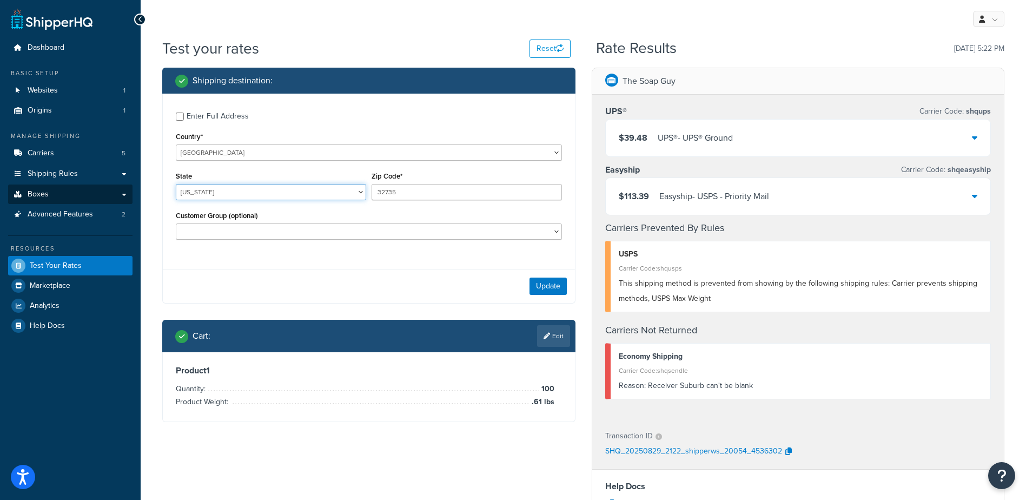
drag, startPoint x: 211, startPoint y: 189, endPoint x: 114, endPoint y: 200, distance: 97.9
click at [114, 199] on div "Dashboard Basic Setup Websites 1 Origins 1 Manage Shipping Carriers 5 Shipping …" at bounding box center [513, 389] width 1026 height 778
select select "WI"
click at [176, 184] on select "Alabama Alaska American Samoa Arizona Arkansas Armed Forces Americas Armed Forc…" at bounding box center [271, 192] width 190 height 16
type input "54211"
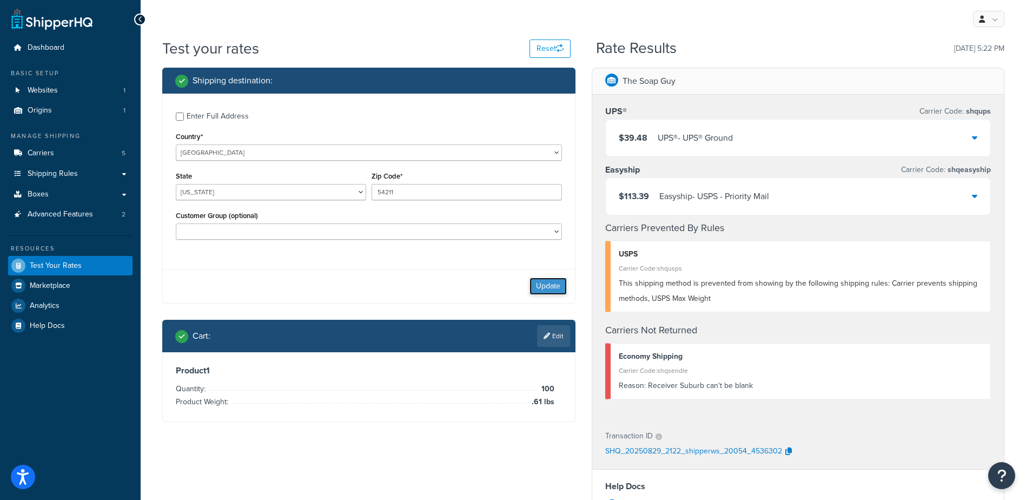
click at [557, 288] on button "Update" at bounding box center [548, 285] width 37 height 17
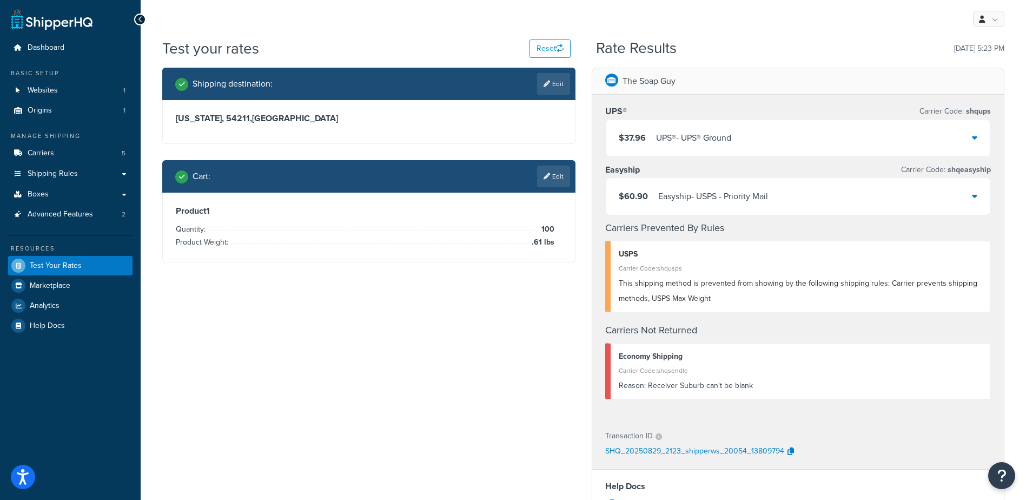
click at [555, 181] on link "Edit" at bounding box center [553, 177] width 33 height 22
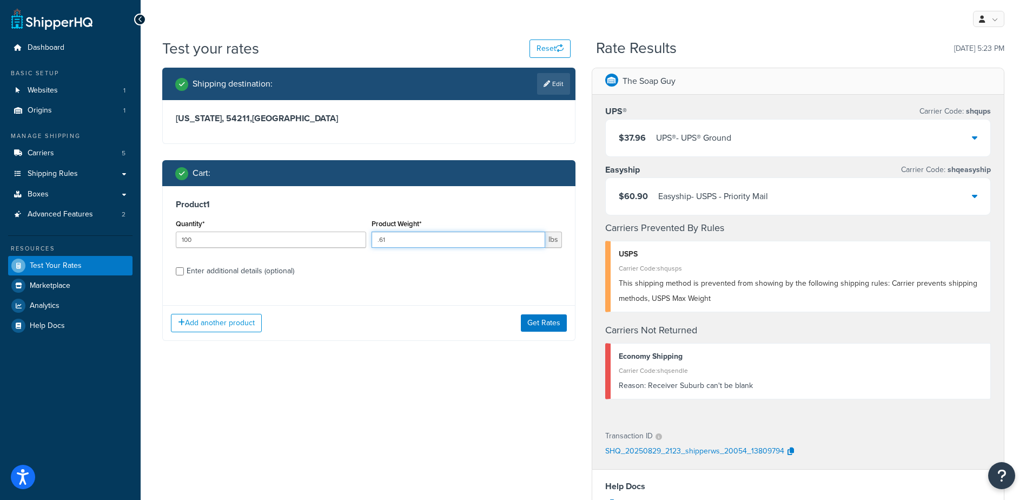
drag, startPoint x: 425, startPoint y: 241, endPoint x: 279, endPoint y: 222, distance: 147.8
click at [280, 222] on div "Quantity* 100 Product Weight* .61 lbs" at bounding box center [369, 235] width 392 height 39
type input "1.64"
drag, startPoint x: 537, startPoint y: 323, endPoint x: 439, endPoint y: 387, distance: 117.3
click at [537, 323] on button "Get Rates" at bounding box center [544, 322] width 46 height 17
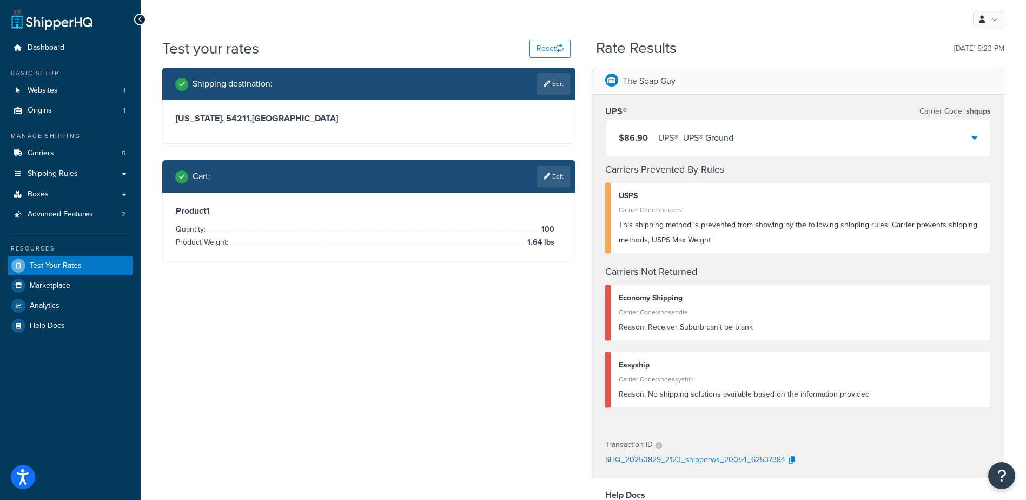
click at [784, 133] on div "$86.90 UPS® - UPS® Ground" at bounding box center [798, 138] width 385 height 37
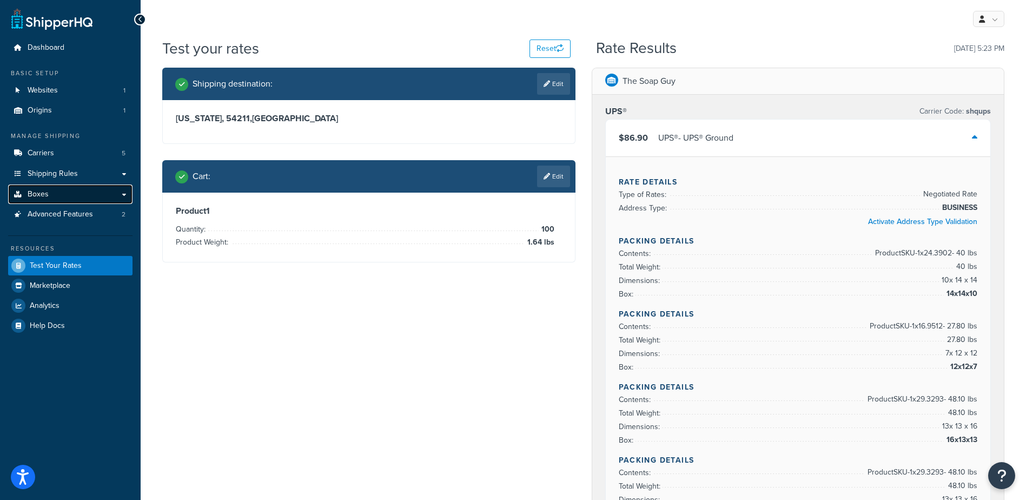
click at [39, 191] on span "Boxes" at bounding box center [38, 194] width 21 height 9
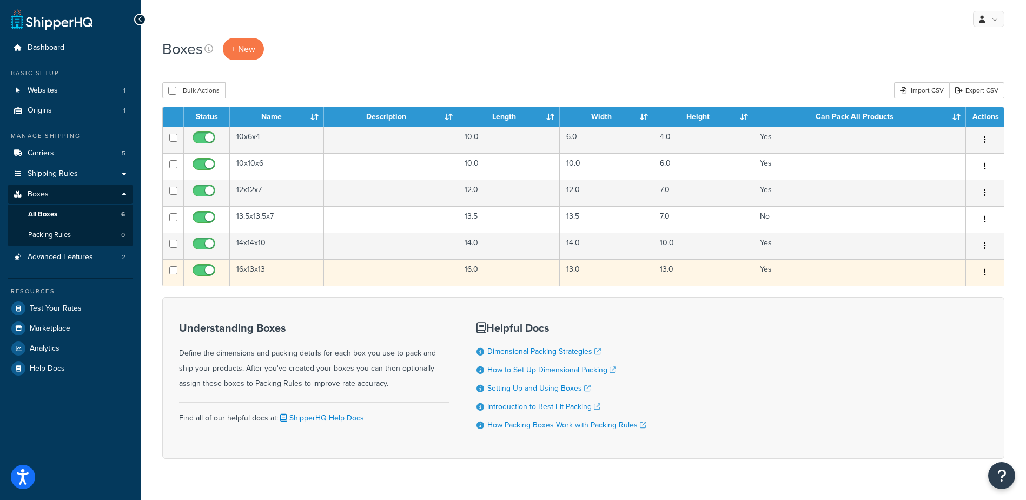
click at [244, 268] on td "16x13x13" at bounding box center [277, 272] width 94 height 27
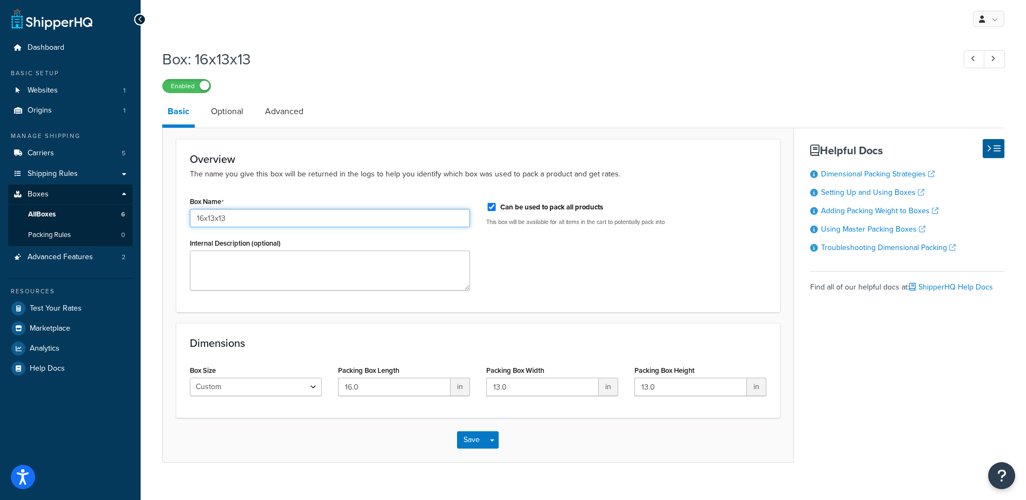
drag, startPoint x: 229, startPoint y: 219, endPoint x: 158, endPoint y: 204, distance: 72.2
click at [157, 207] on div "Box: 16x13x13 Enabled Basic Optional Advanced Overview The name you give this b…" at bounding box center [583, 266] width 885 height 446
type input "Master 12-7"
click at [535, 260] on div "Box Name Master 12-7 Internal Description (optional) Can be used to pack all pr…" at bounding box center [478, 246] width 593 height 105
click at [473, 433] on button "Save" at bounding box center [471, 439] width 29 height 17
